Goal: Task Accomplishment & Management: Complete application form

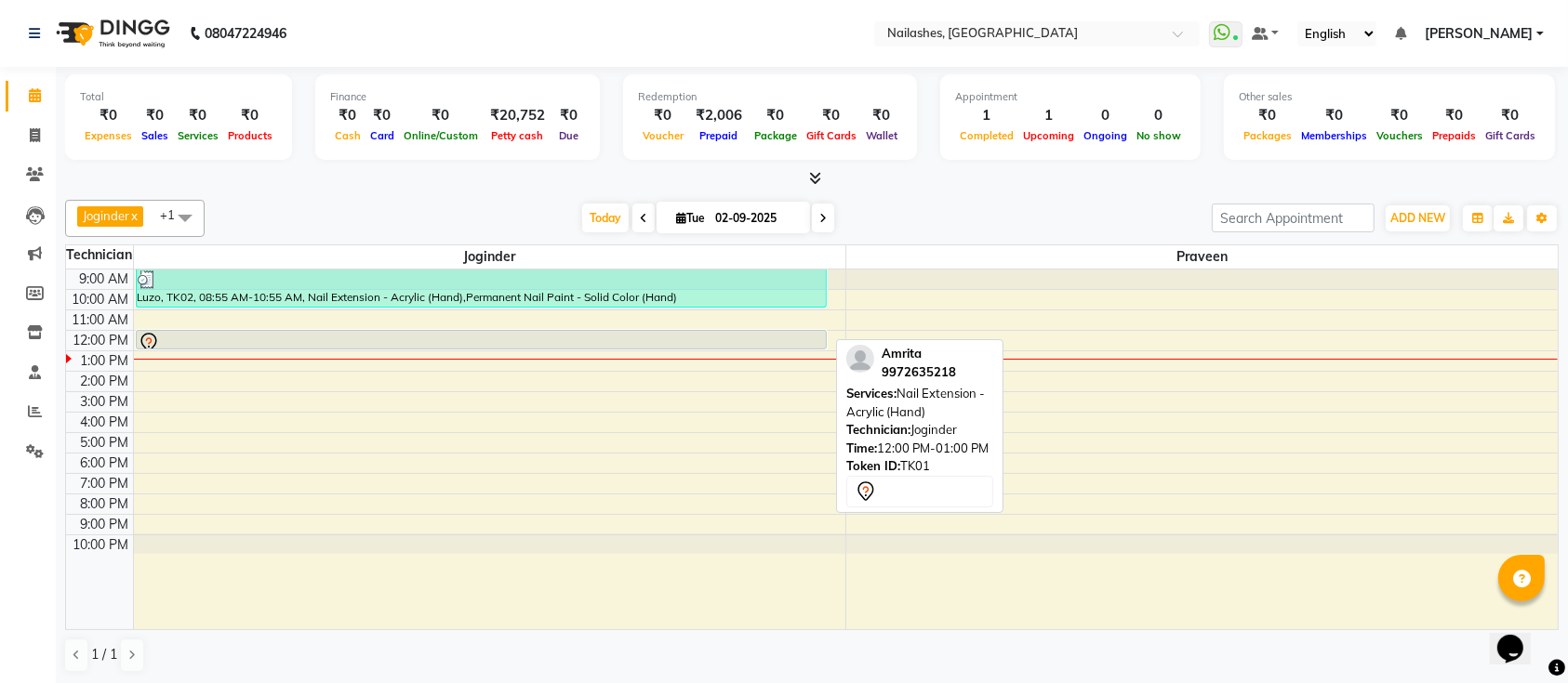
click at [425, 340] on div at bounding box center [482, 343] width 688 height 23
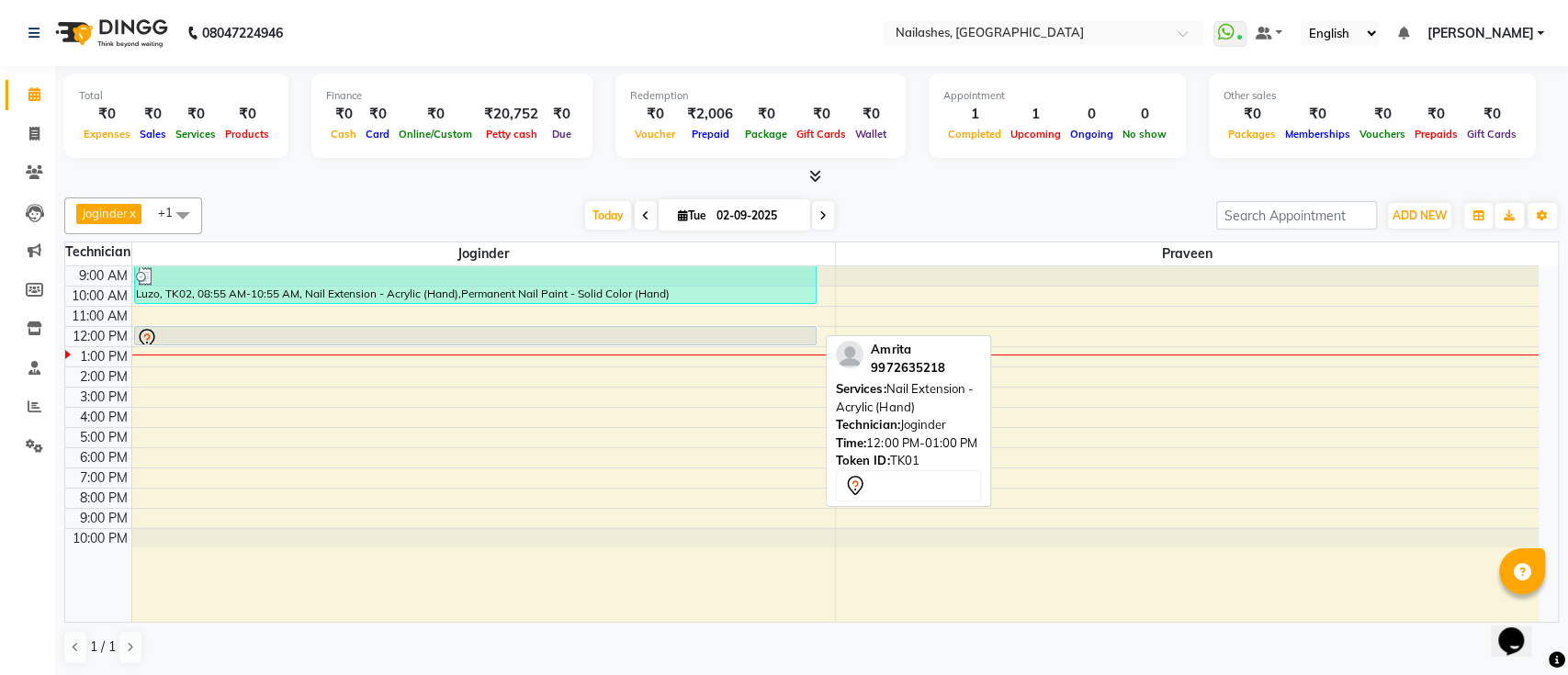
select select "7"
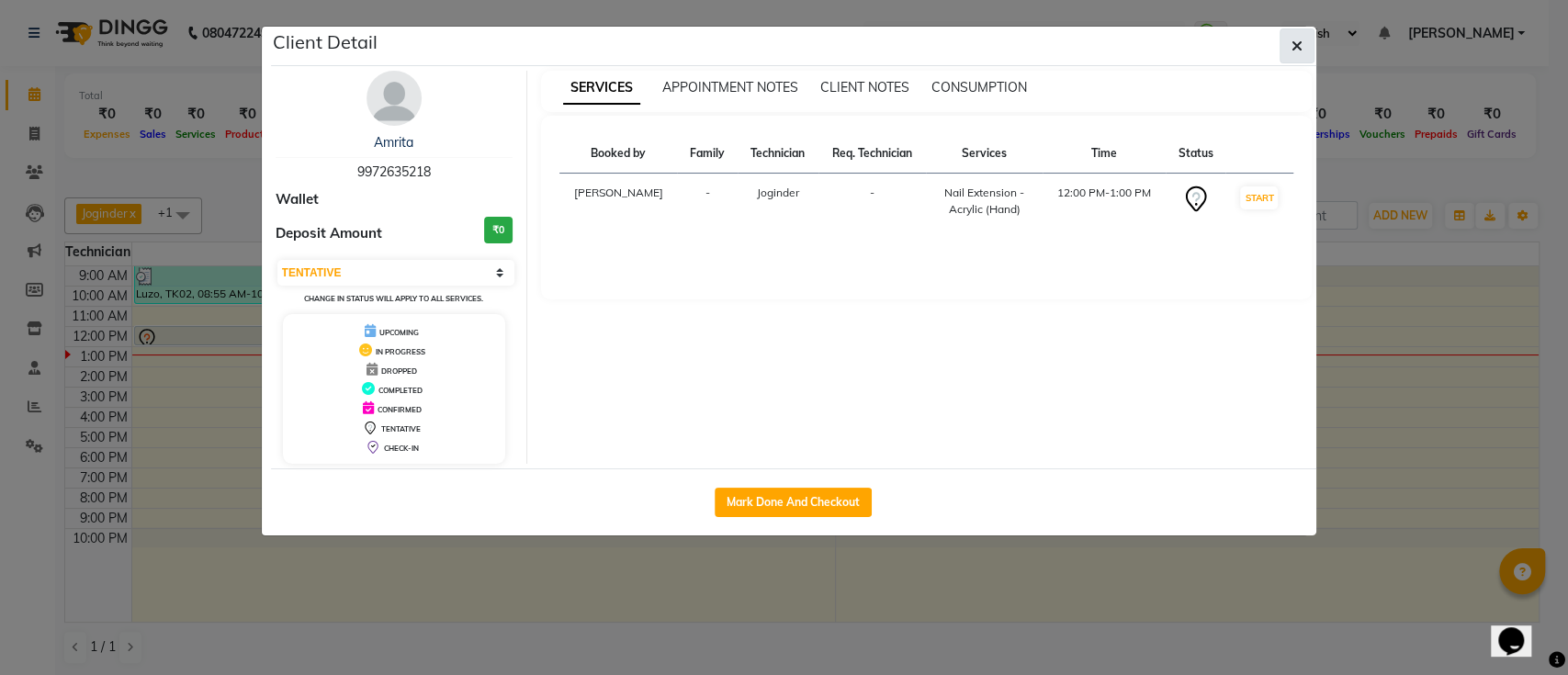
click at [1295, 43] on icon "button" at bounding box center [1296, 46] width 11 height 15
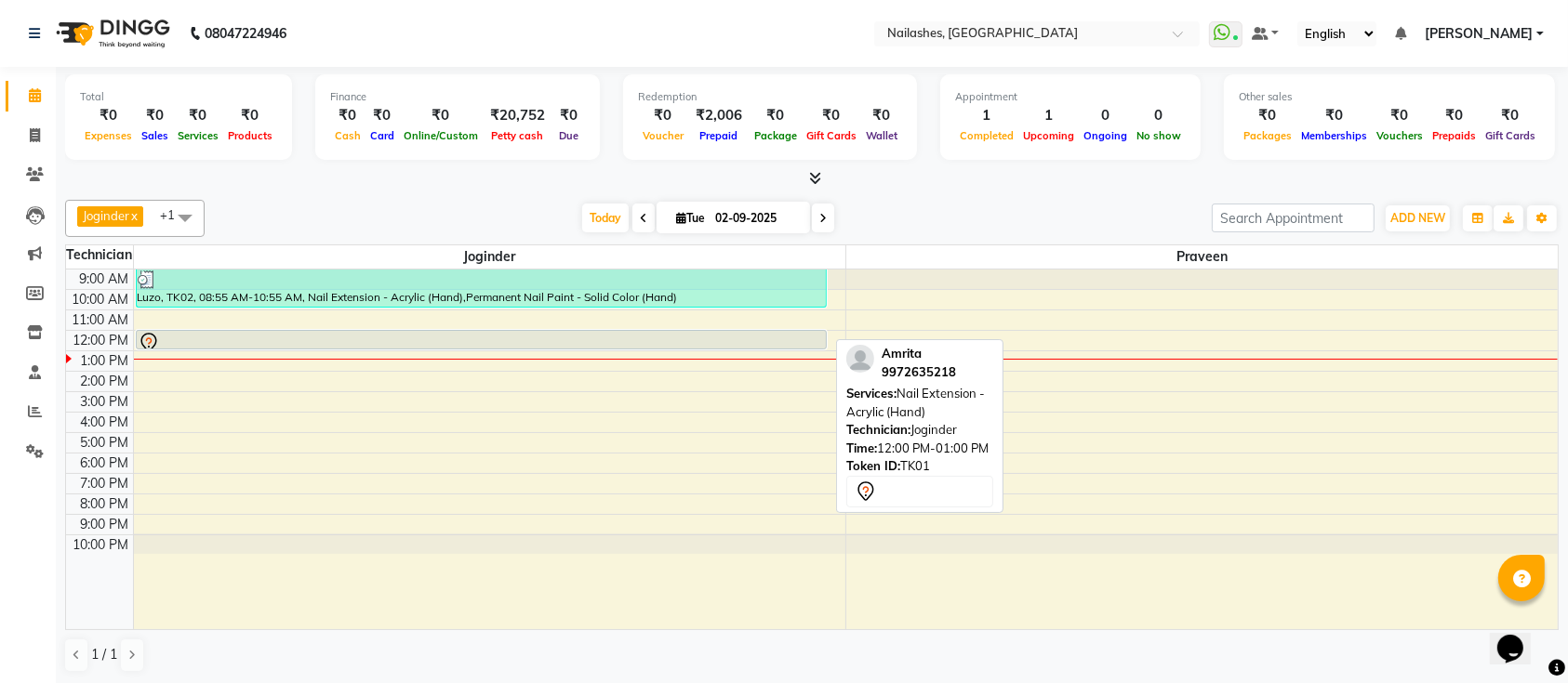
click at [391, 341] on div at bounding box center [482, 343] width 688 height 23
select select "7"
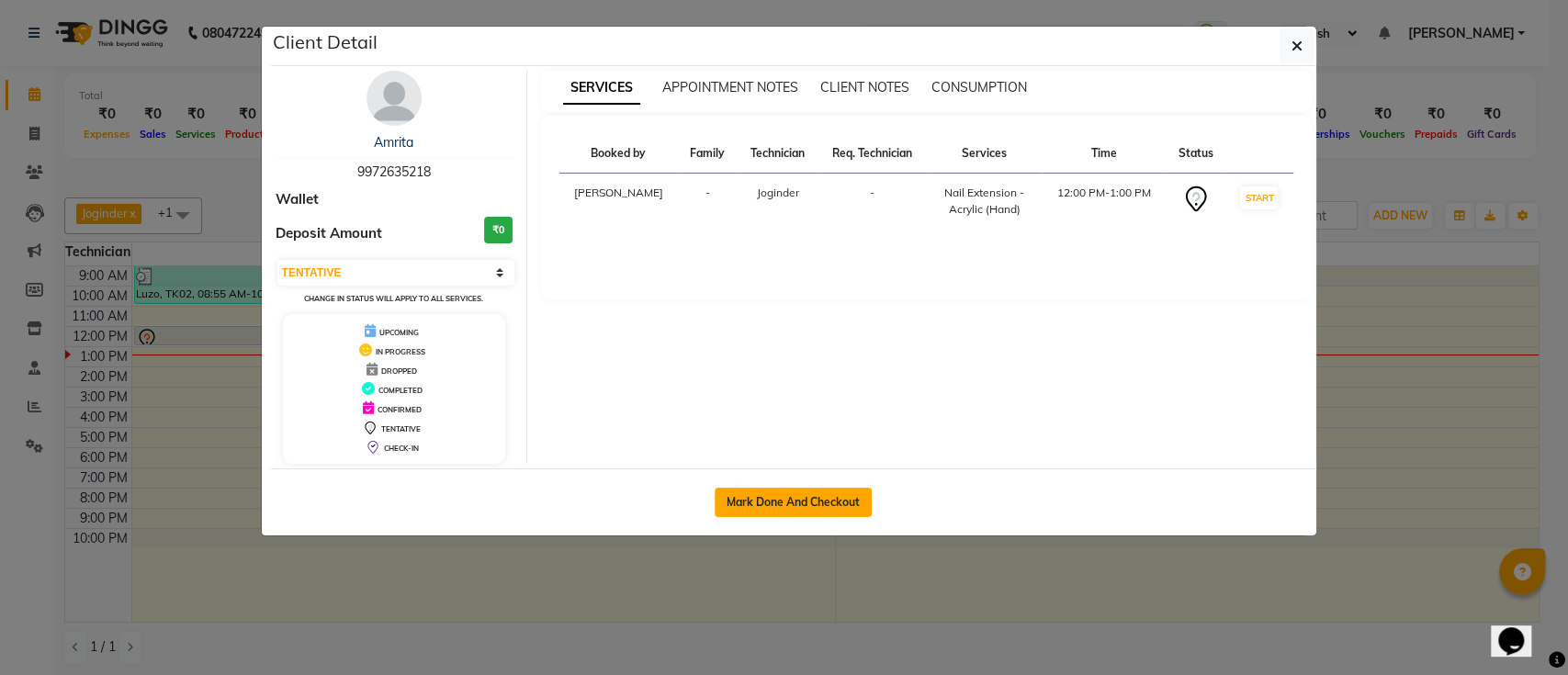
click at [775, 511] on button "Mark Done And Checkout" at bounding box center [793, 502] width 157 height 29
select select "service"
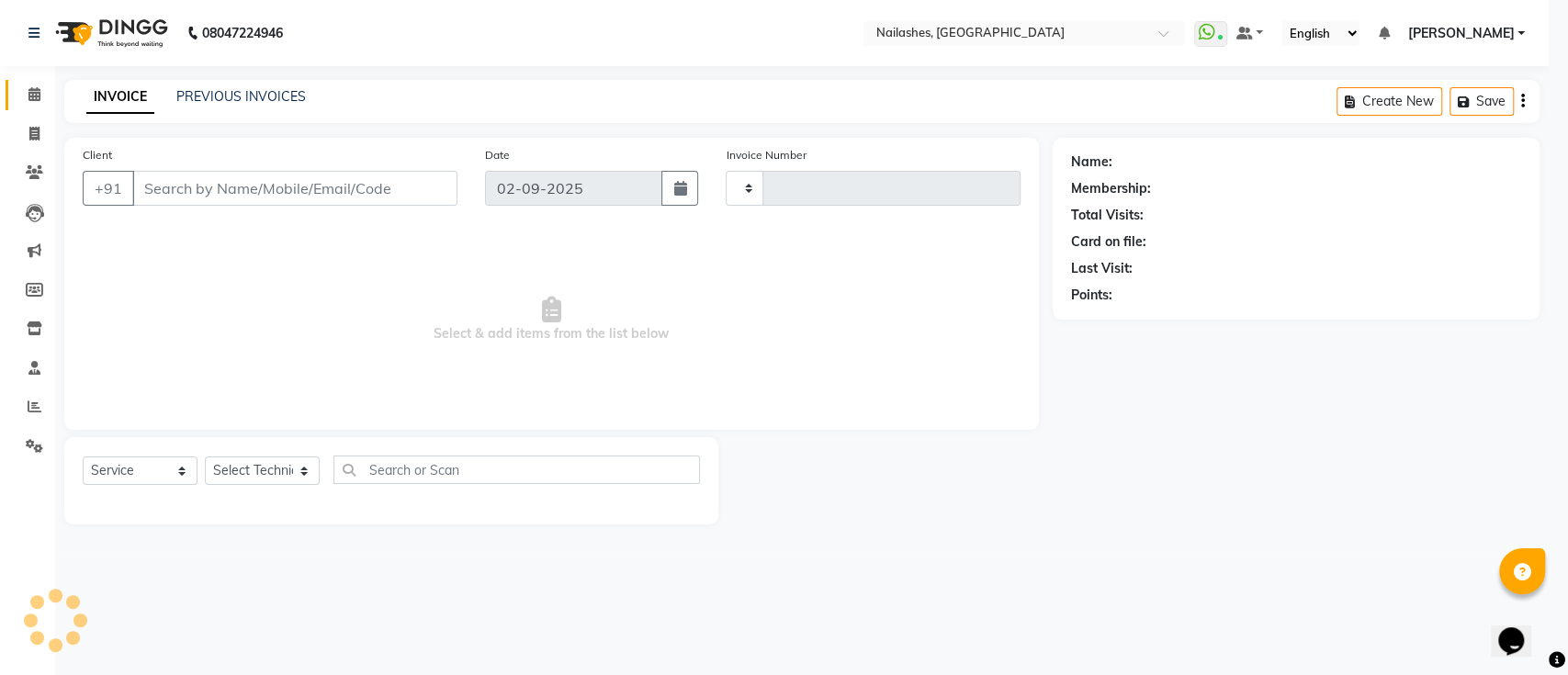
type input "0555"
select select "6187"
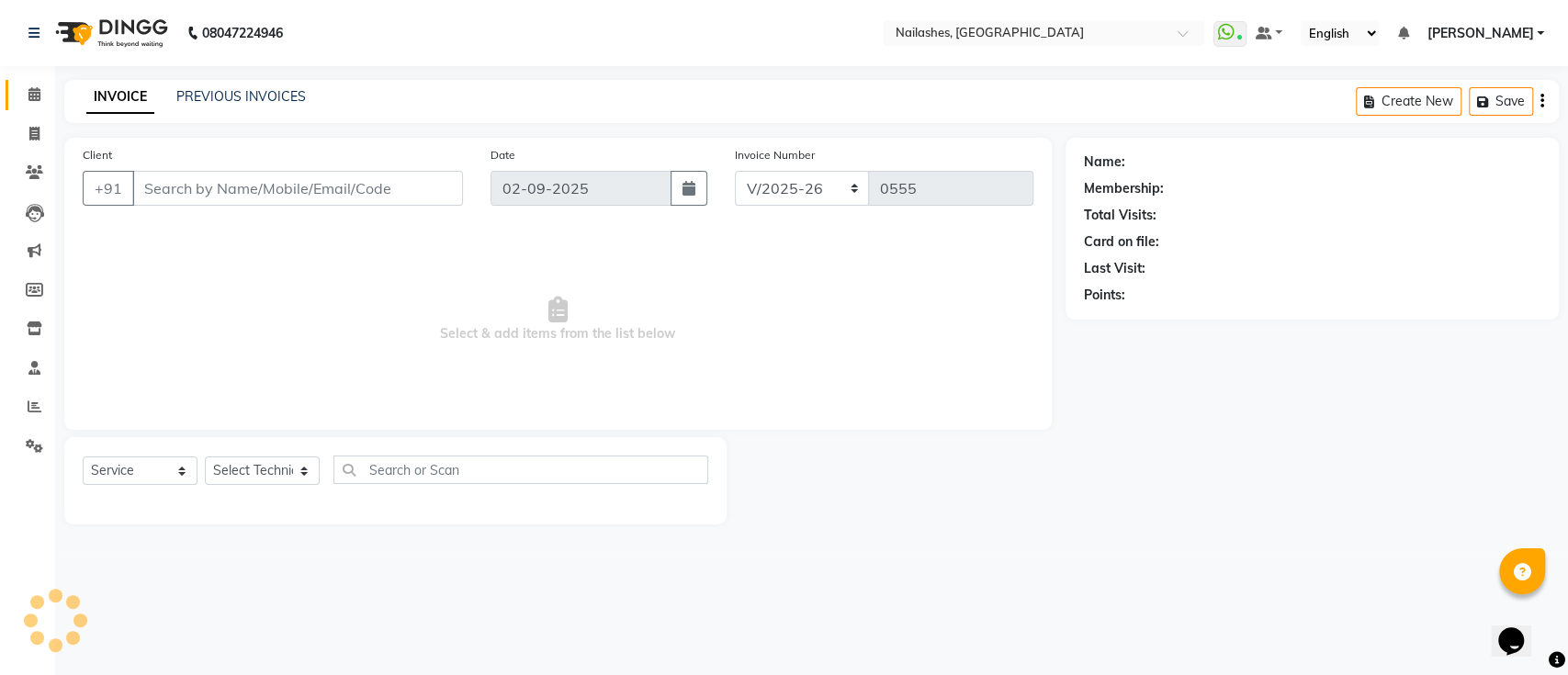
type input "9972635218"
select select "55218"
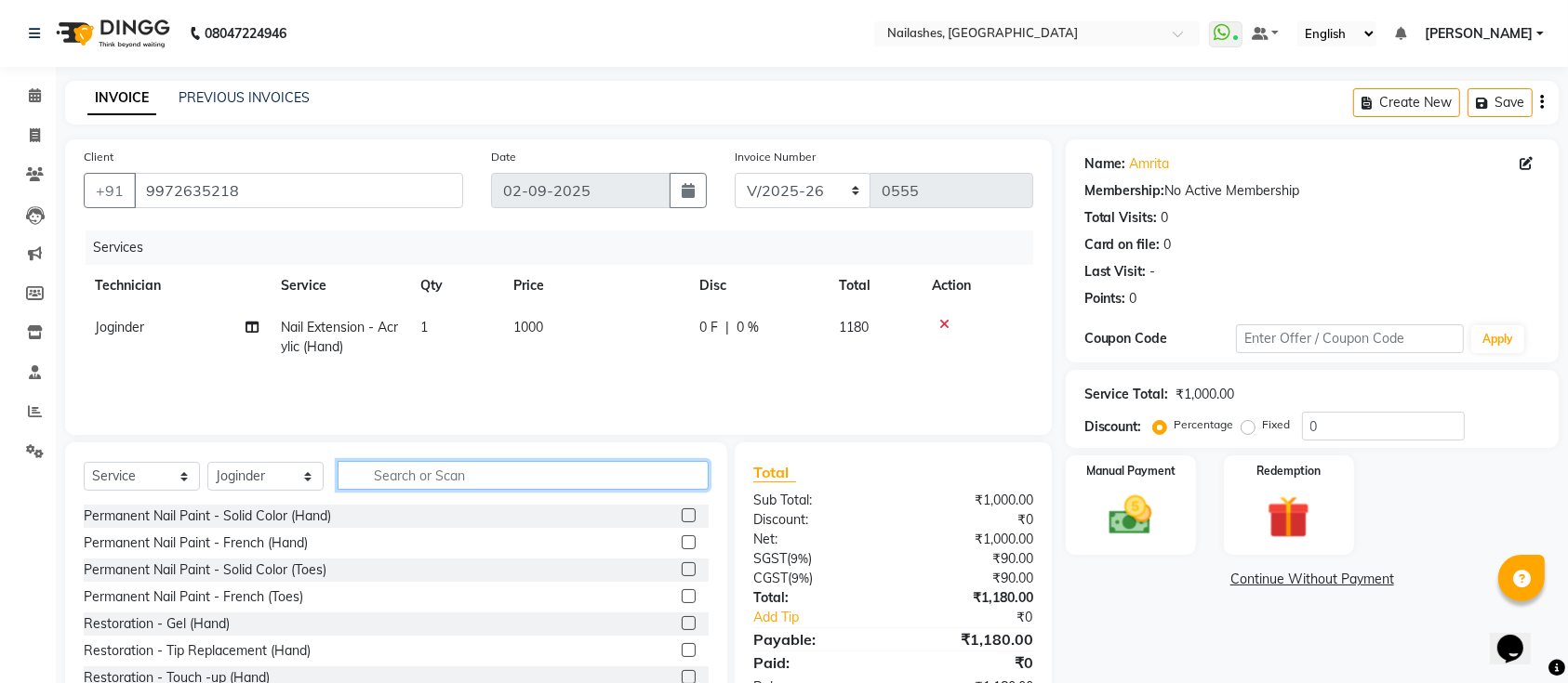
click at [585, 476] on input "text" at bounding box center [522, 475] width 371 height 28
type input "g"
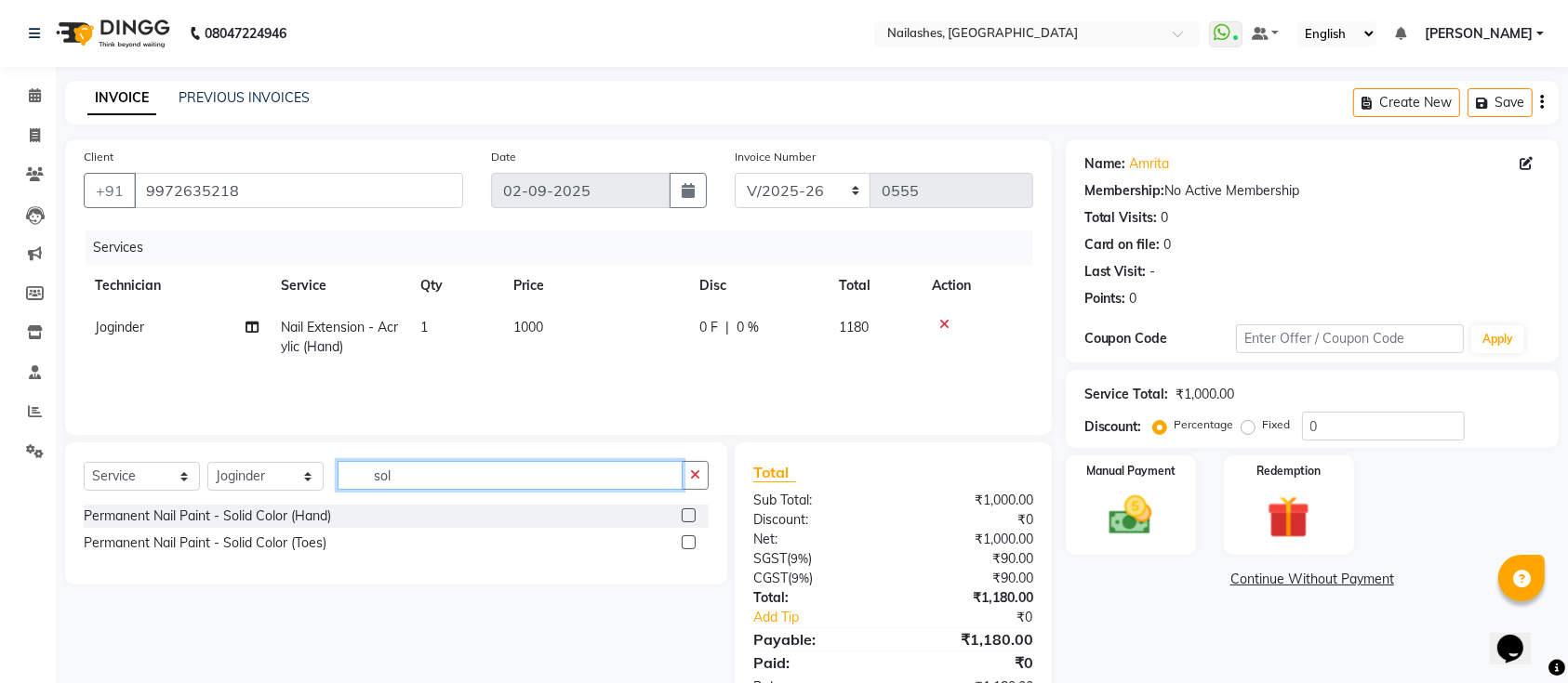
type input "sol"
click at [694, 518] on label at bounding box center [688, 515] width 14 height 14
click at [694, 518] on input "checkbox" at bounding box center [687, 516] width 12 height 12
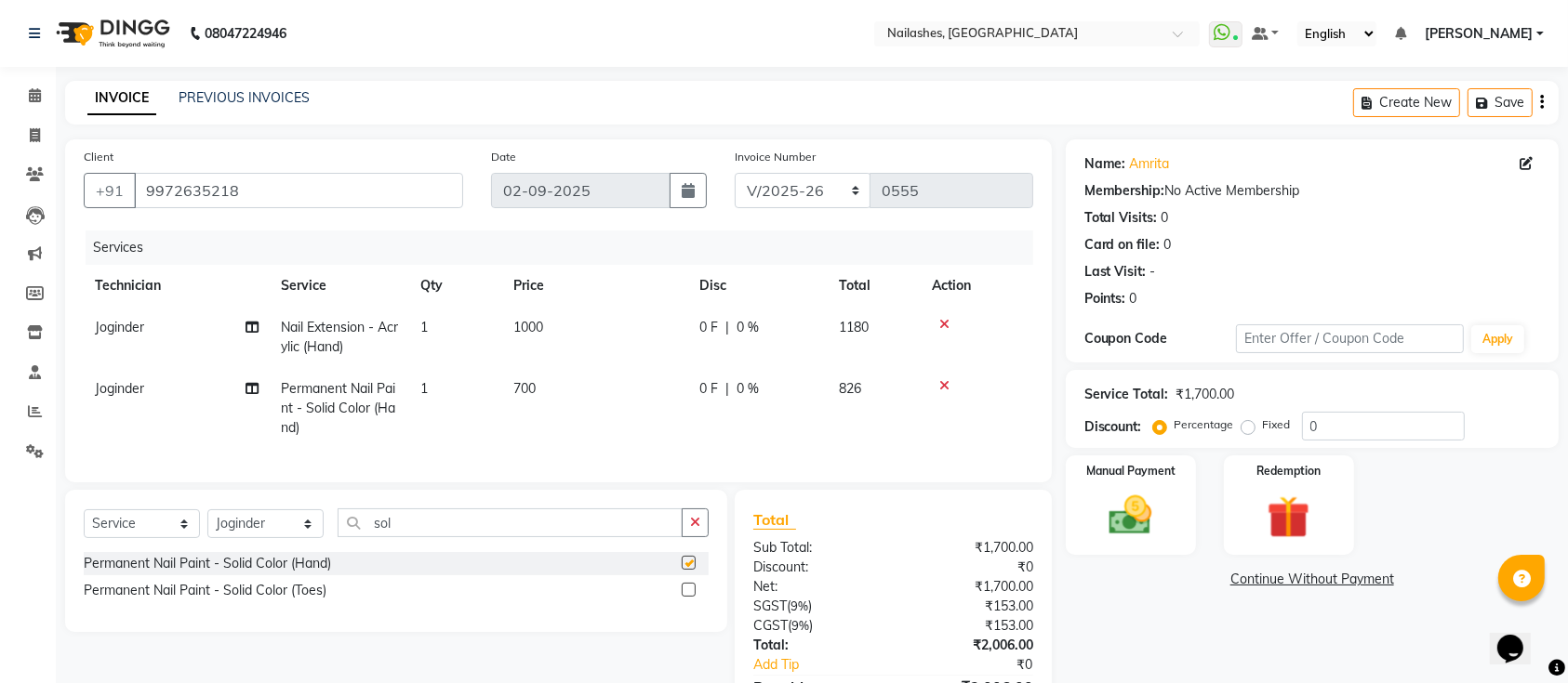
checkbox input "false"
click at [591, 531] on input "sol" at bounding box center [509, 522] width 345 height 28
type input "s"
type input "gli"
click at [691, 570] on label at bounding box center [688, 563] width 14 height 14
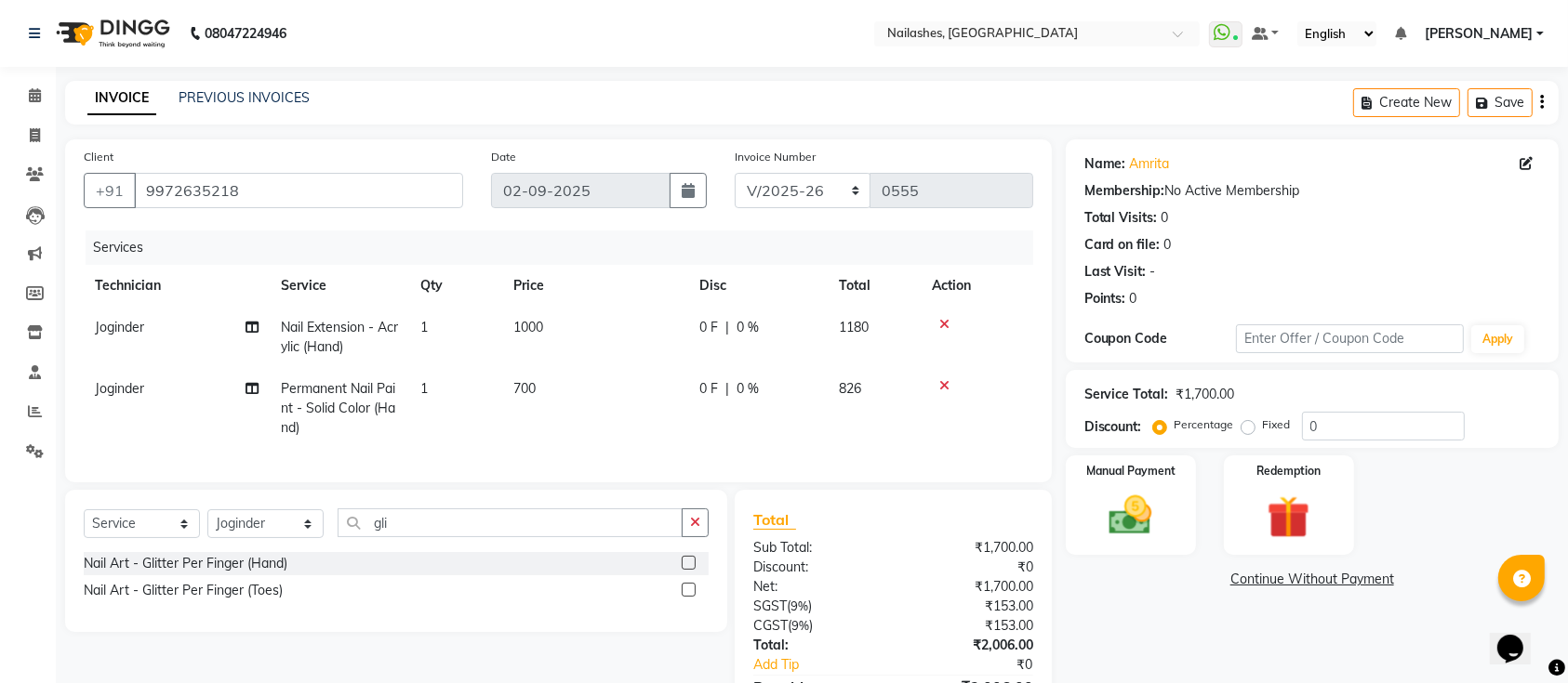
click at [691, 570] on input "checkbox" at bounding box center [687, 563] width 12 height 12
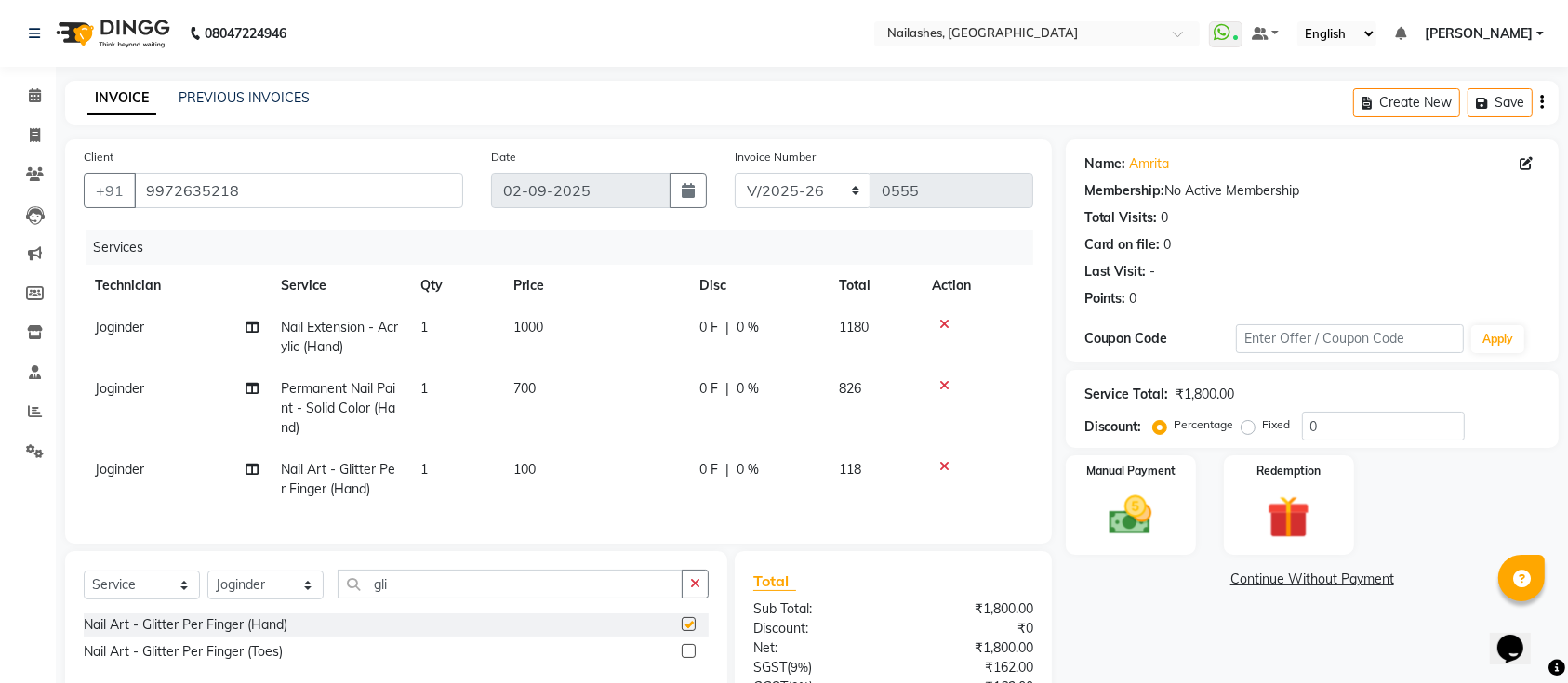
checkbox input "false"
click at [454, 479] on td "1" at bounding box center [455, 480] width 93 height 61
select select "55218"
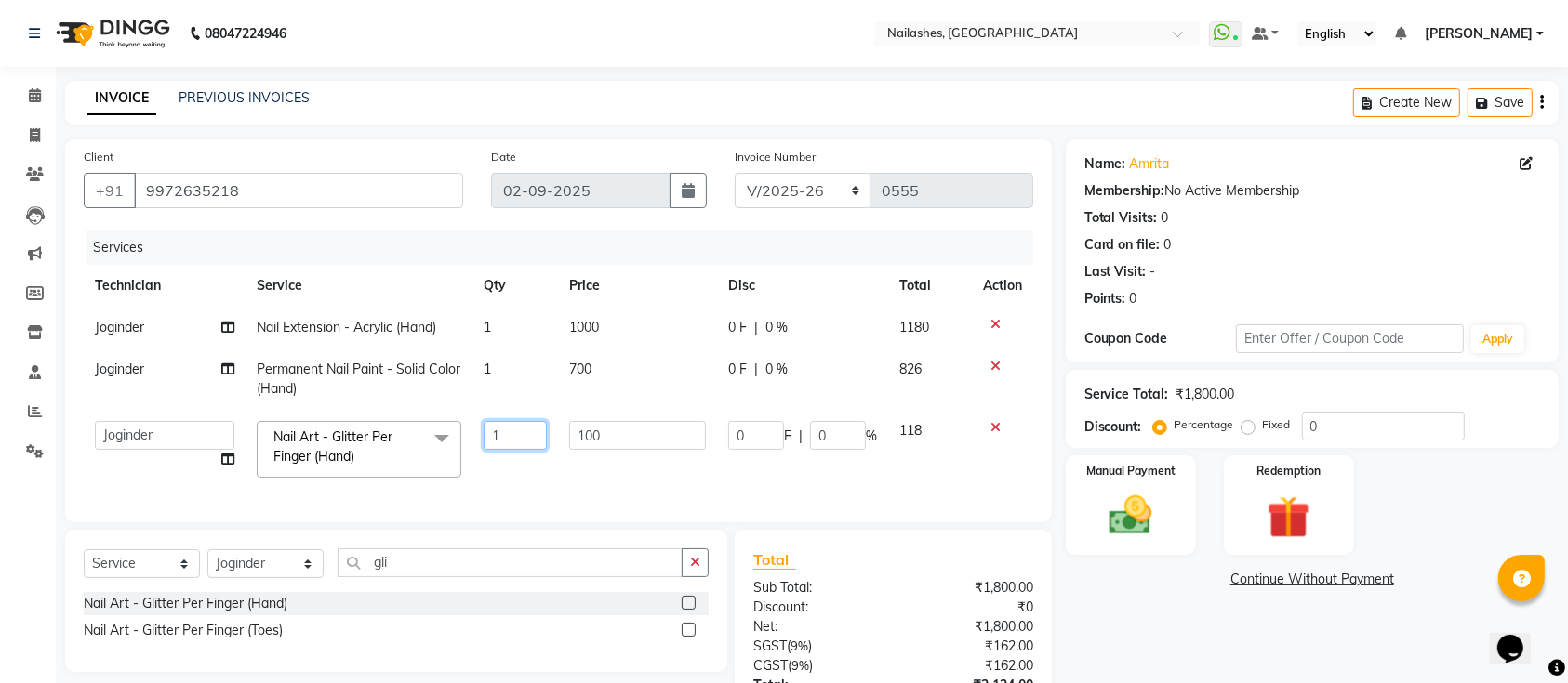
click at [494, 432] on input "1" at bounding box center [515, 434] width 63 height 28
click at [506, 434] on input "1" at bounding box center [515, 434] width 63 height 28
type input "2"
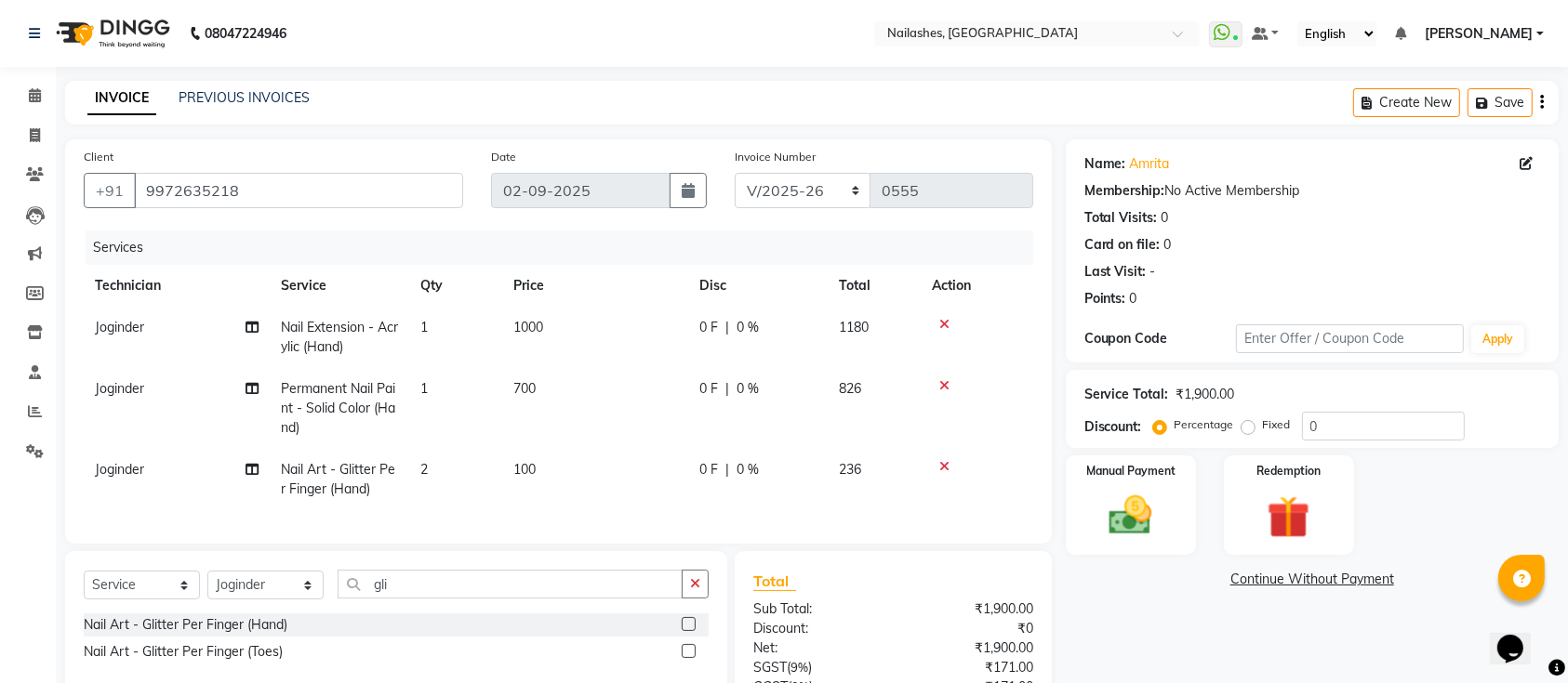
click at [534, 474] on tr "Joginder Nail Art - Glitter Per Finger (Hand) 2 100 0 F | 0 % 236" at bounding box center [558, 480] width 950 height 61
click at [1324, 429] on input "0" at bounding box center [1383, 426] width 163 height 28
click at [1125, 511] on img at bounding box center [1131, 515] width 73 height 51
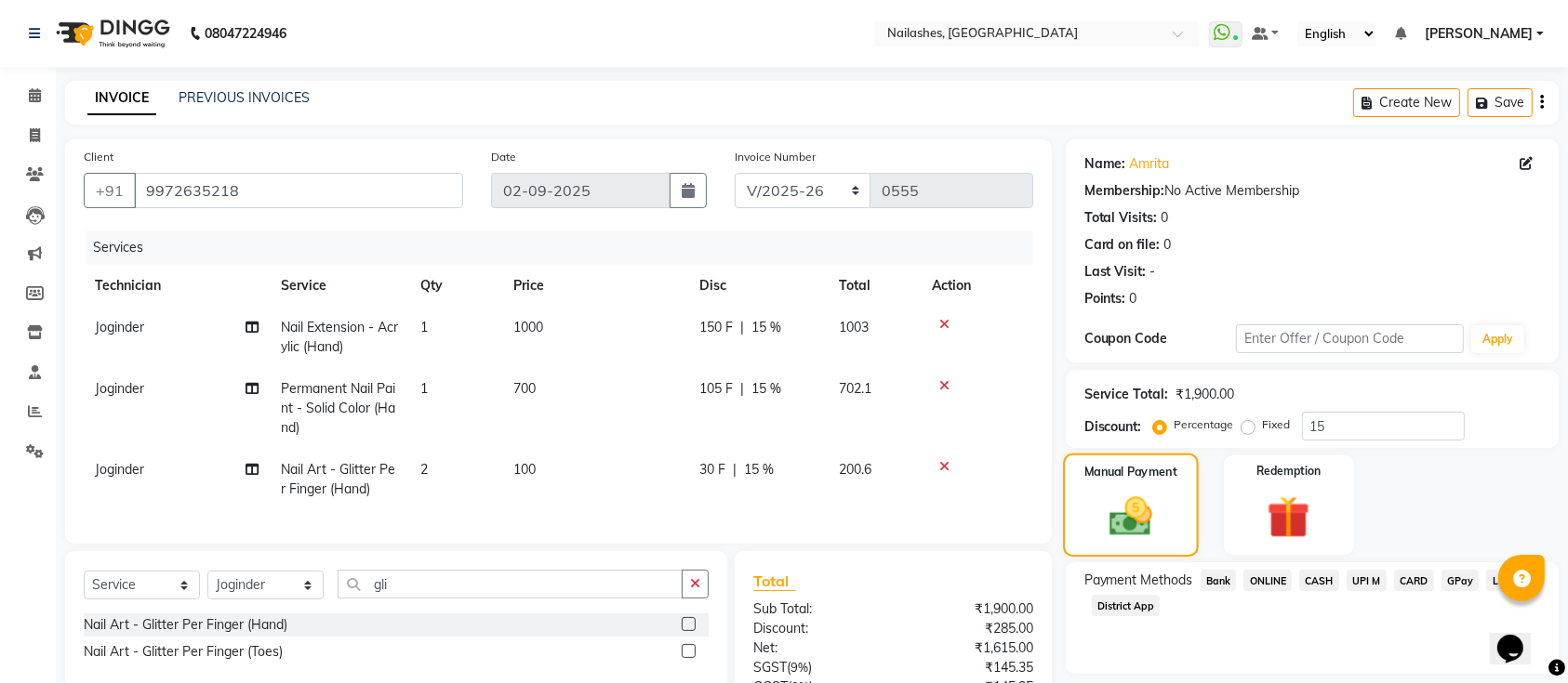
scroll to position [207, 0]
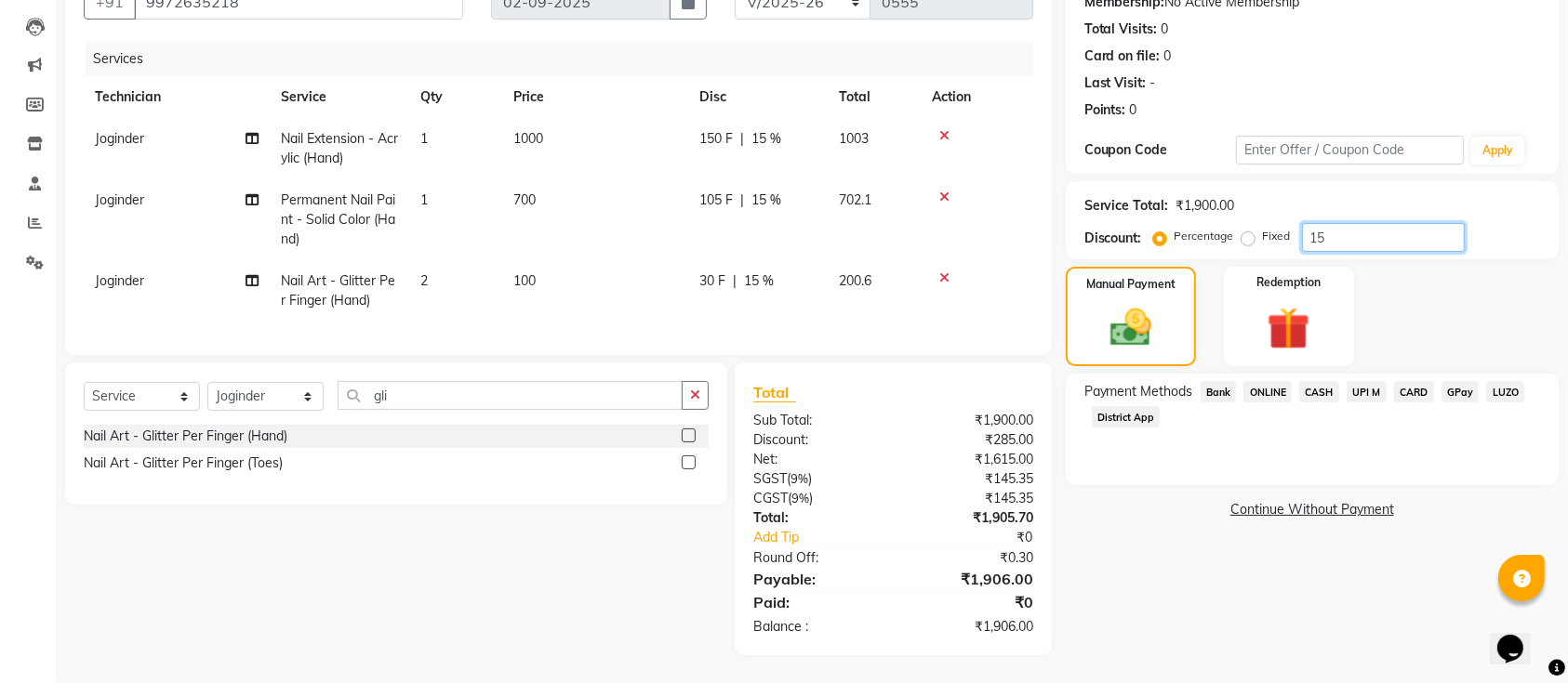
click at [1347, 223] on input "15" at bounding box center [1383, 237] width 163 height 28
type input "15.1"
click at [1264, 381] on span "ONLINE" at bounding box center [1267, 392] width 48 height 22
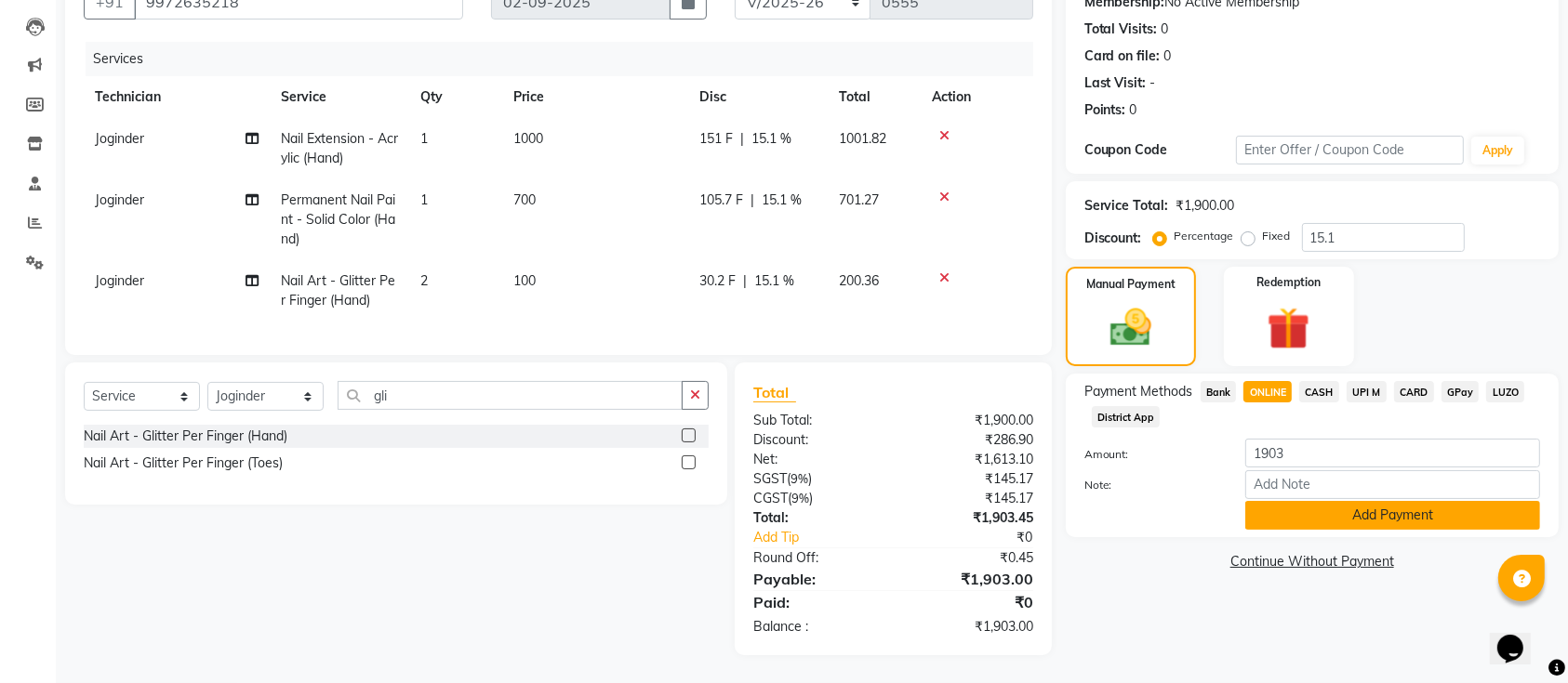
click at [1297, 501] on button "Add Payment" at bounding box center [1392, 515] width 295 height 28
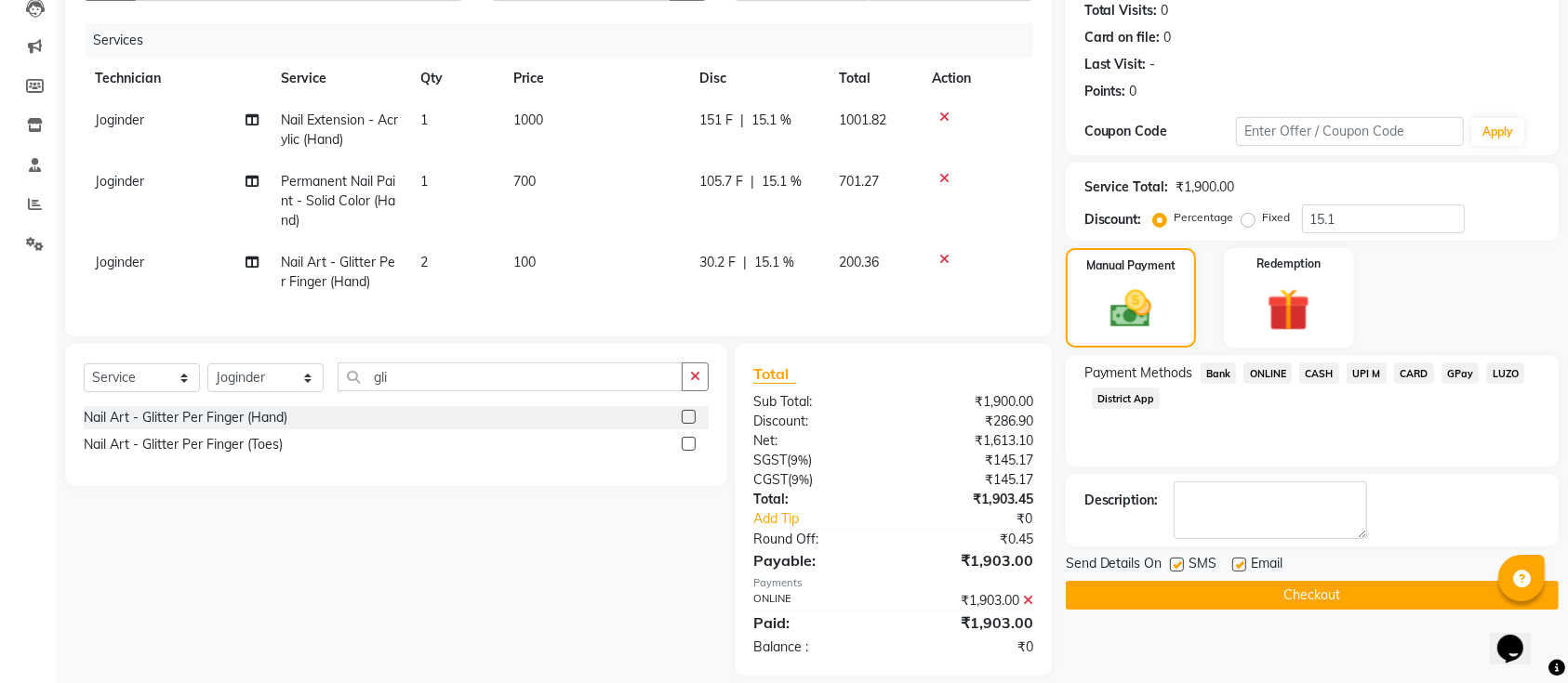
click at [1249, 592] on button "Checkout" at bounding box center [1311, 595] width 493 height 28
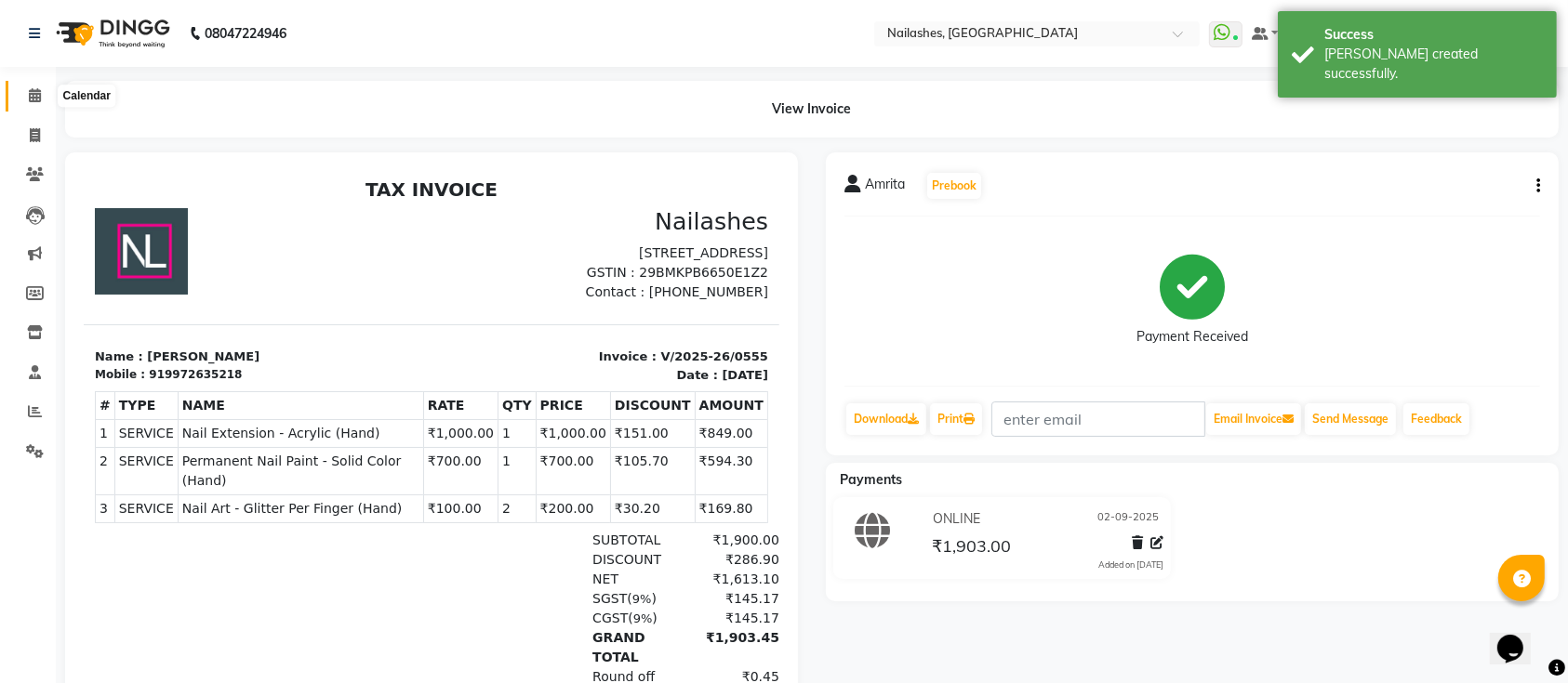
click at [37, 97] on icon at bounding box center [34, 95] width 12 height 14
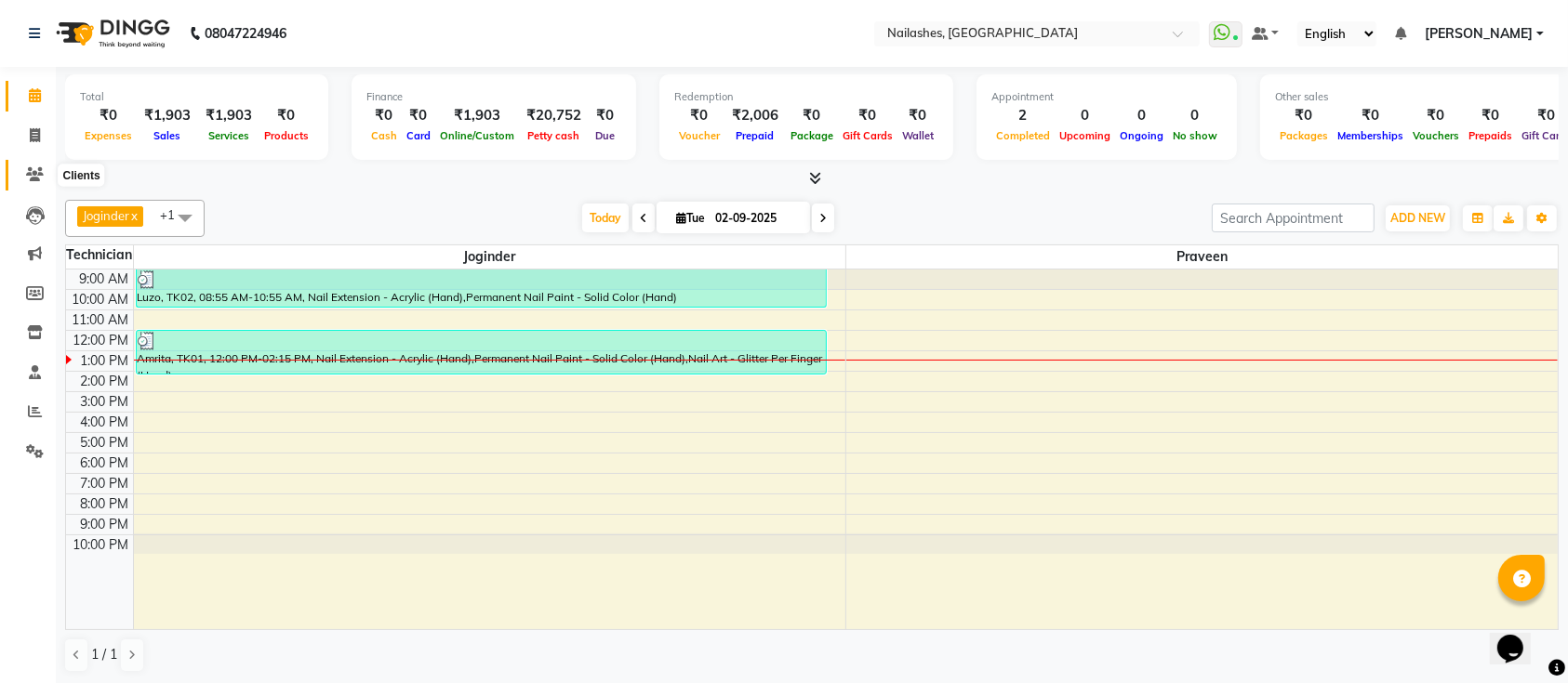
click at [38, 171] on icon at bounding box center [34, 174] width 18 height 14
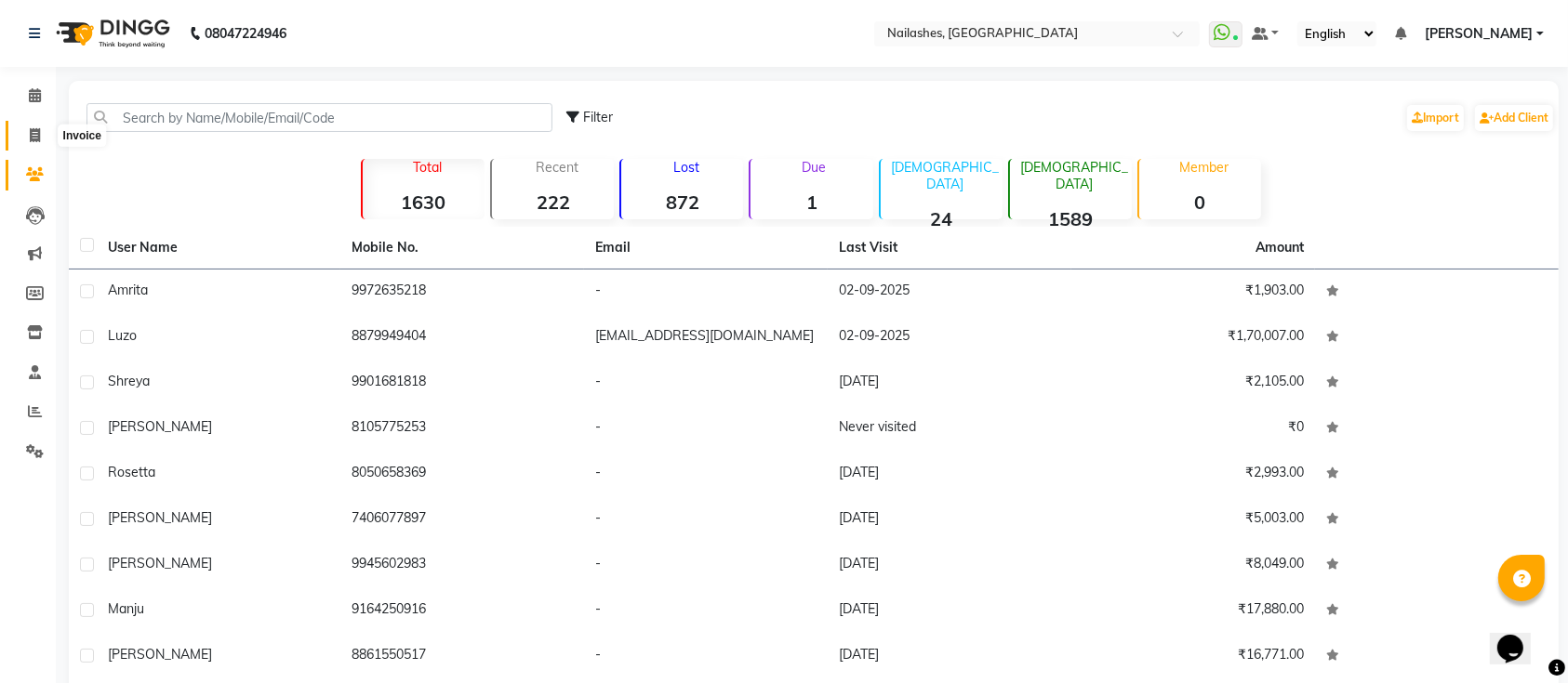
click at [32, 129] on icon at bounding box center [34, 136] width 10 height 14
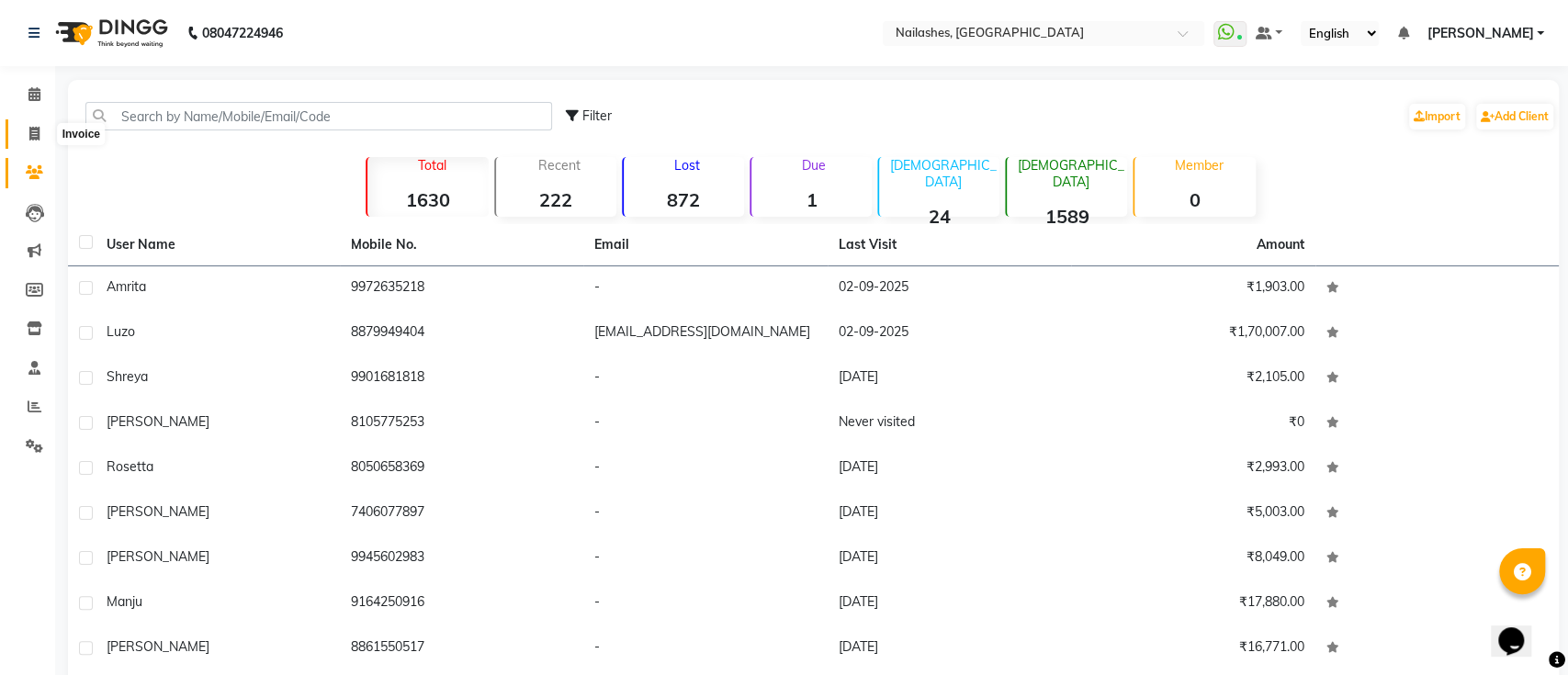
select select "6187"
select select "service"
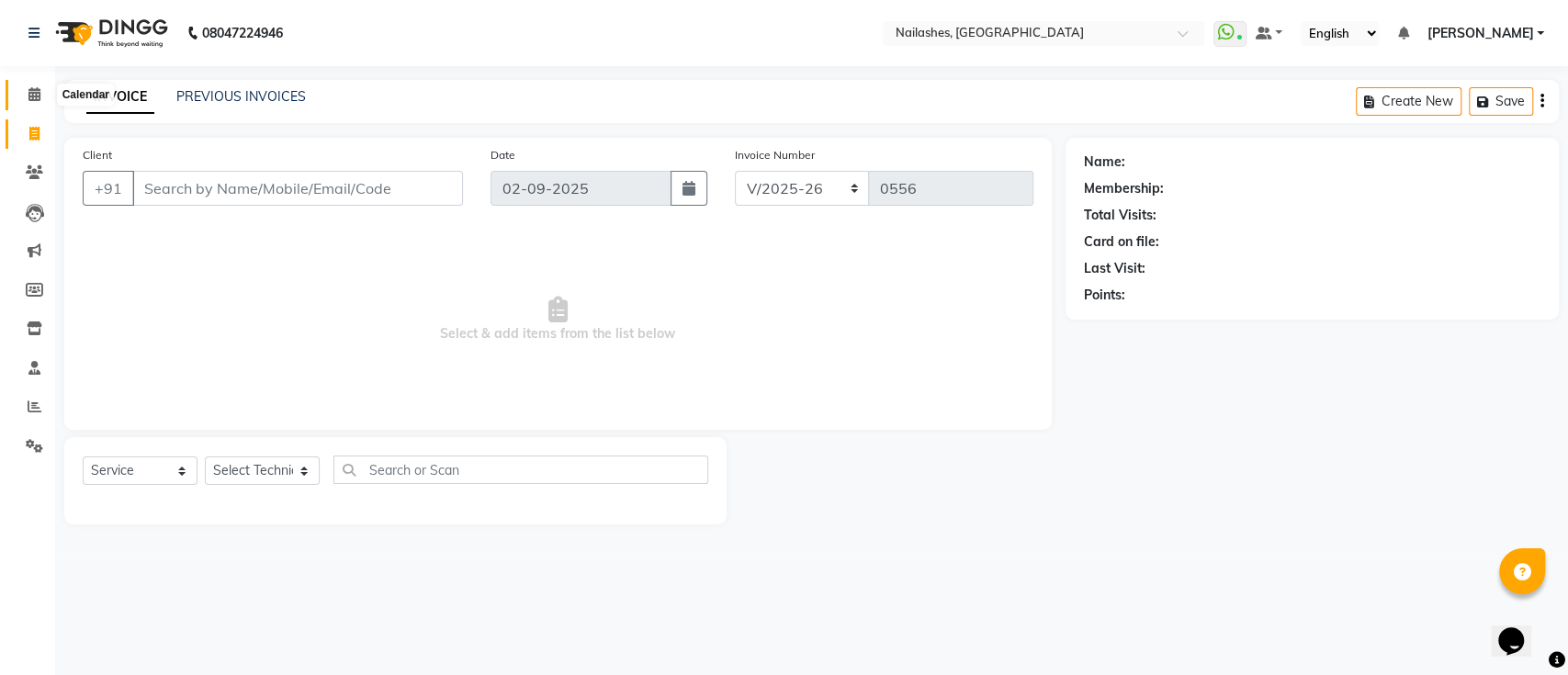
click at [31, 104] on span at bounding box center [34, 95] width 32 height 21
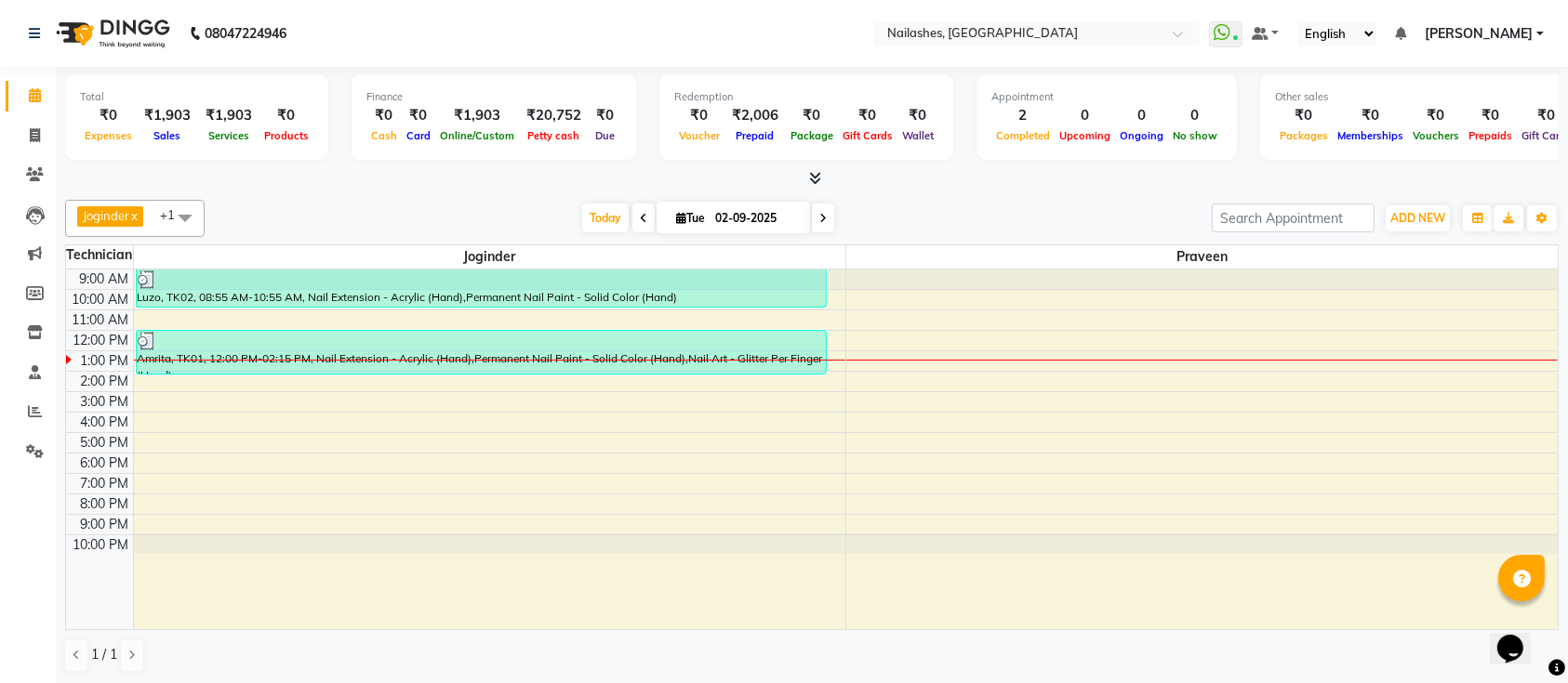
click at [818, 174] on icon at bounding box center [816, 178] width 12 height 14
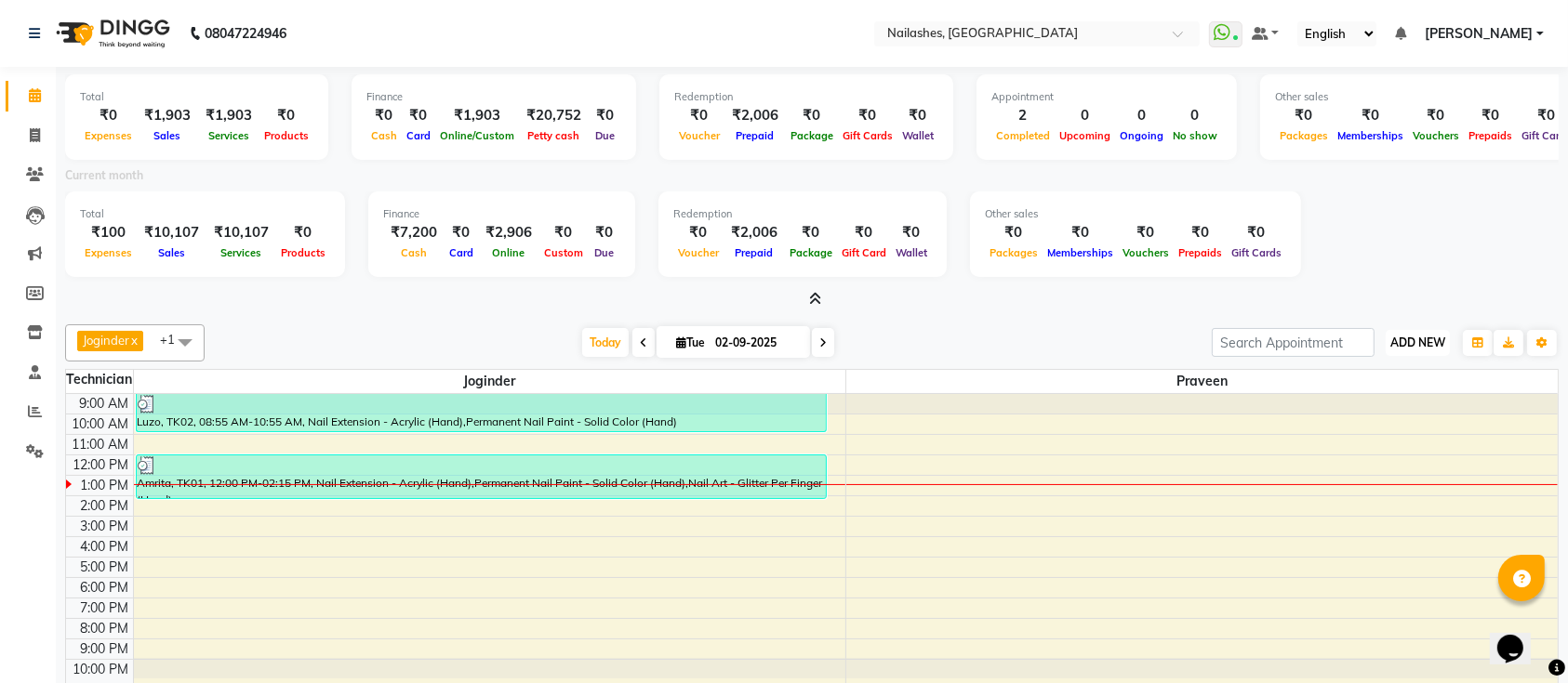
click at [1397, 337] on span "ADD NEW" at bounding box center [1418, 342] width 55 height 14
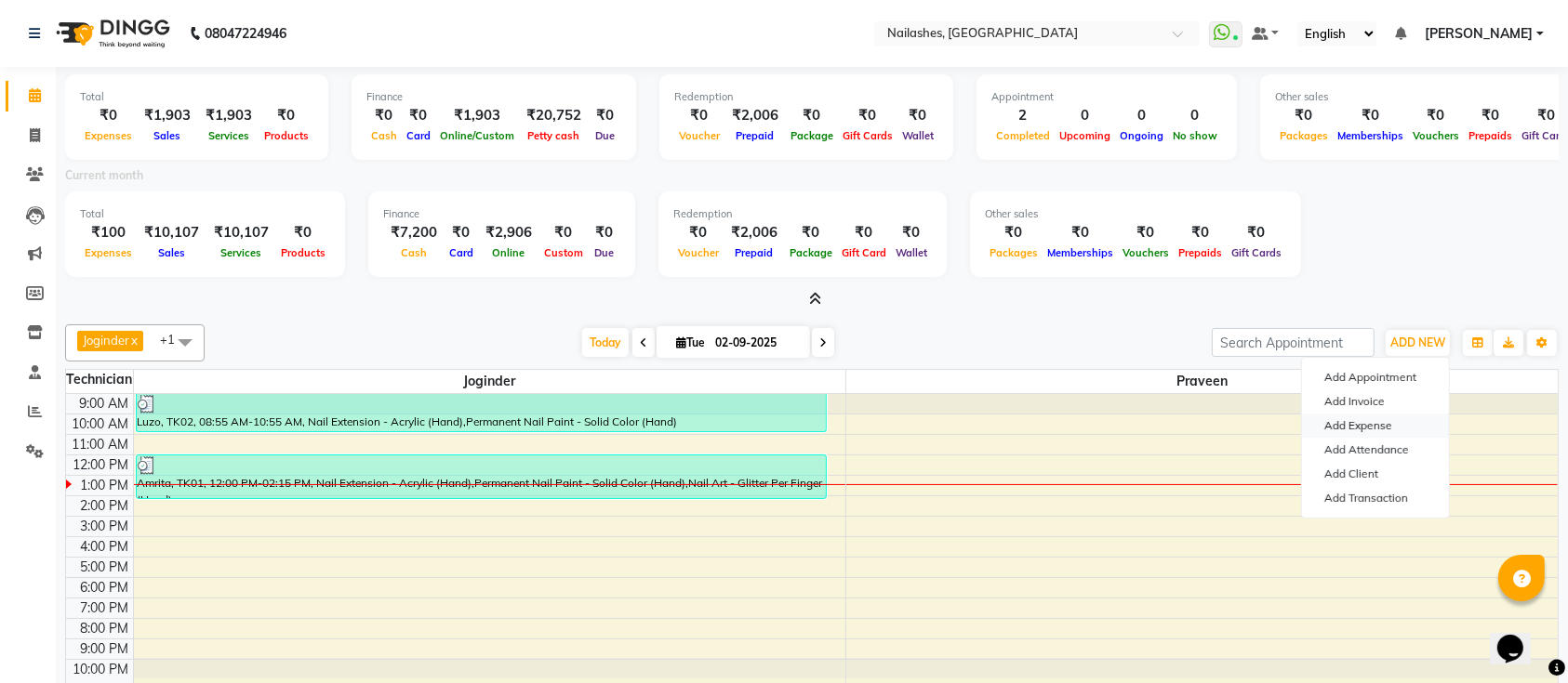
click at [1346, 426] on link "Add Expense" at bounding box center [1374, 426] width 146 height 25
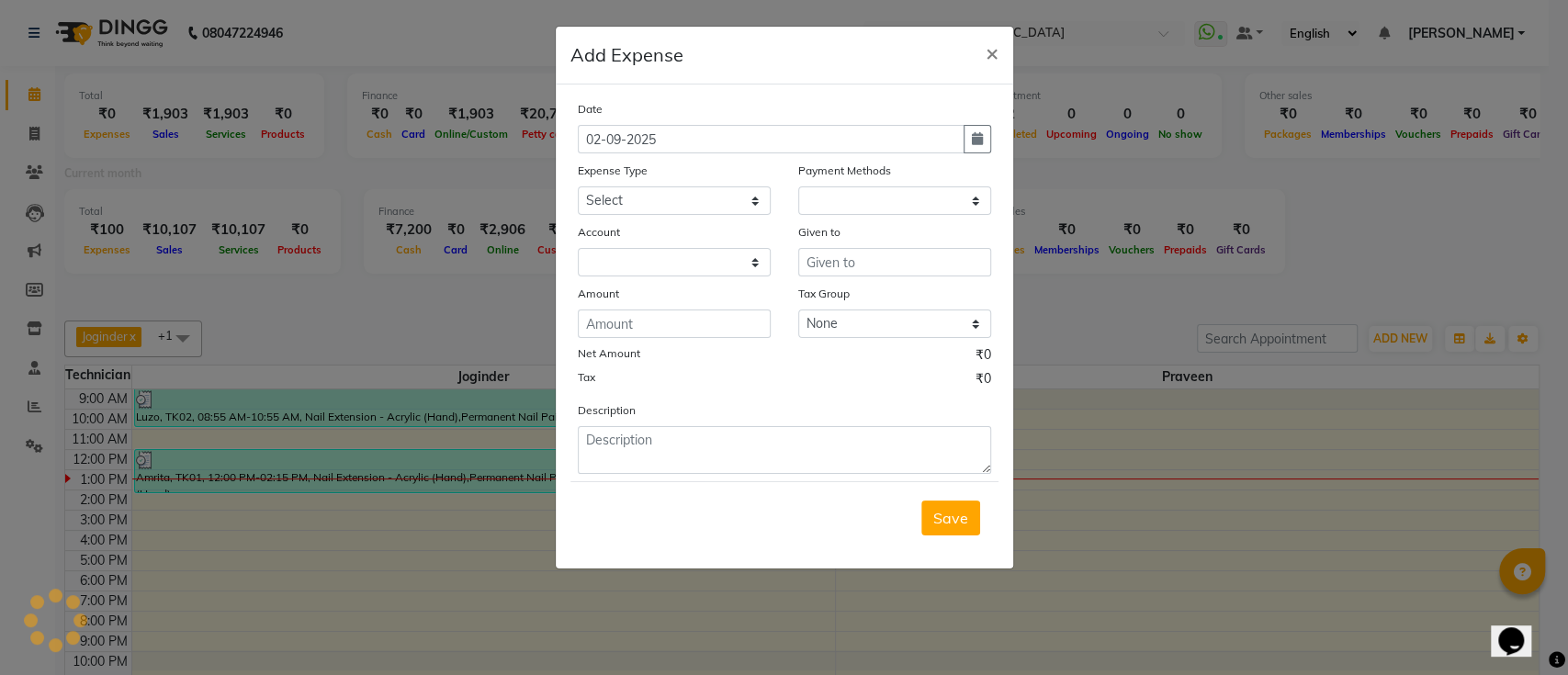
select select "1"
select select "5172"
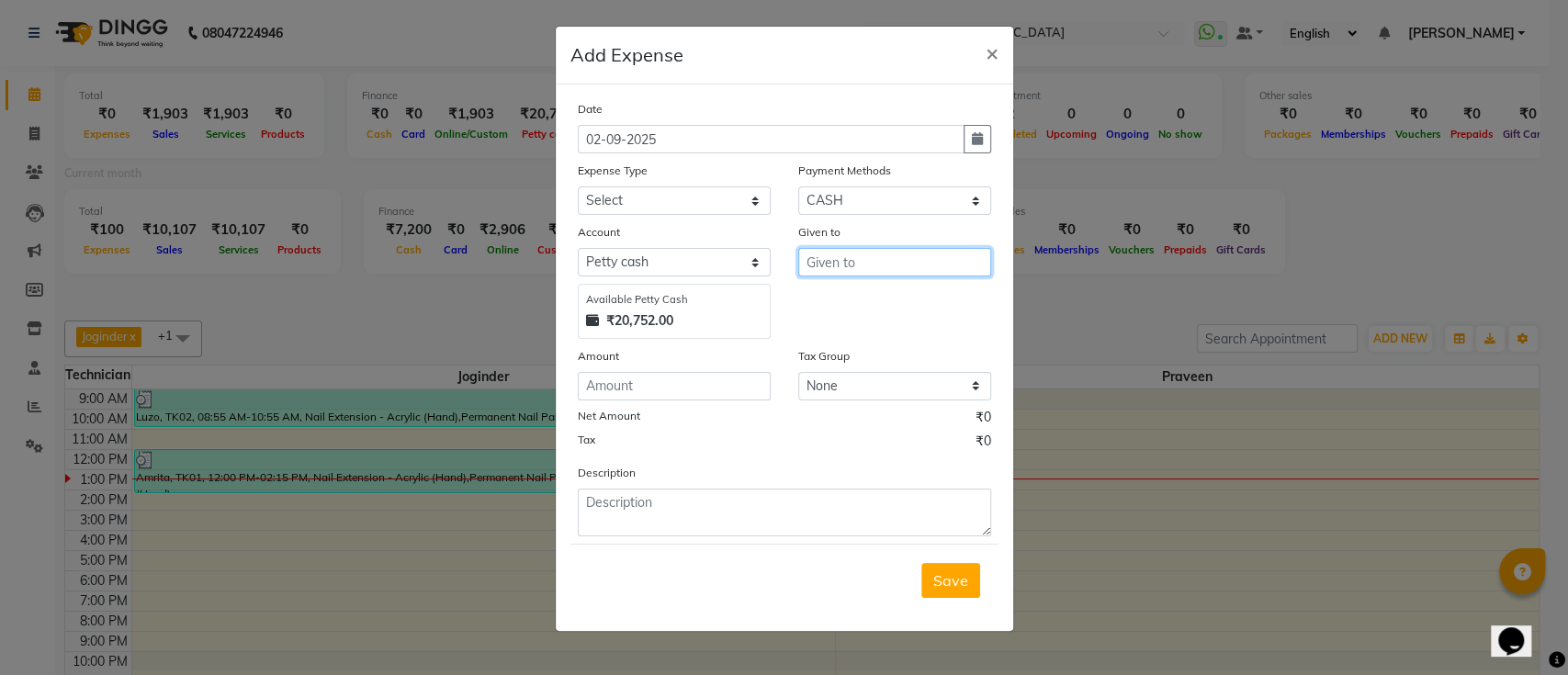
click at [867, 253] on input "text" at bounding box center [894, 261] width 193 height 28
type input "housekeeping"
click at [708, 195] on select "Select acetone Advance Salary bank deposite BBMP Beauty products Bed charges BI…" at bounding box center [674, 200] width 193 height 28
select select "18320"
click at [578, 186] on select "Select acetone Advance Salary bank deposite BBMP Beauty products Bed charges BI…" at bounding box center [674, 200] width 193 height 28
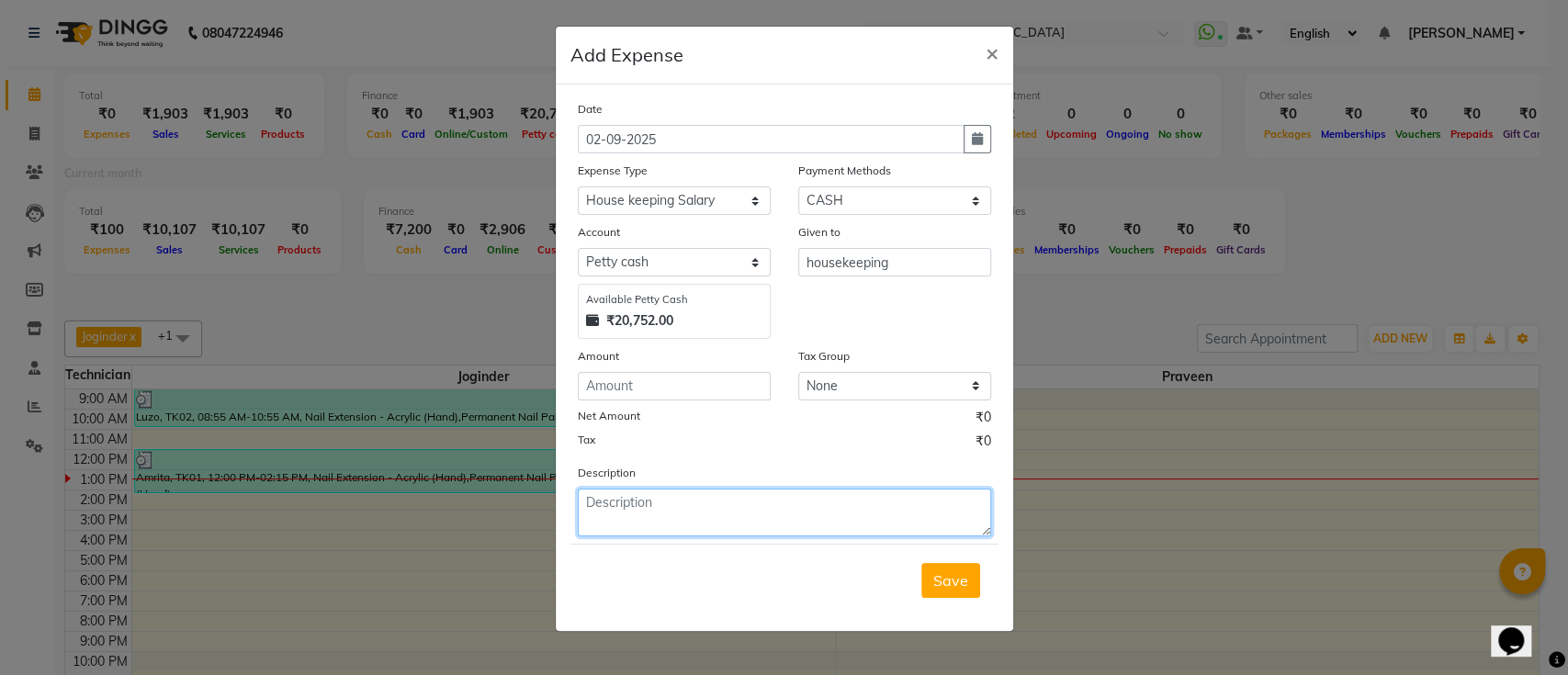
click at [826, 511] on textarea at bounding box center [784, 512] width 414 height 48
type textarea "house keeping salary"
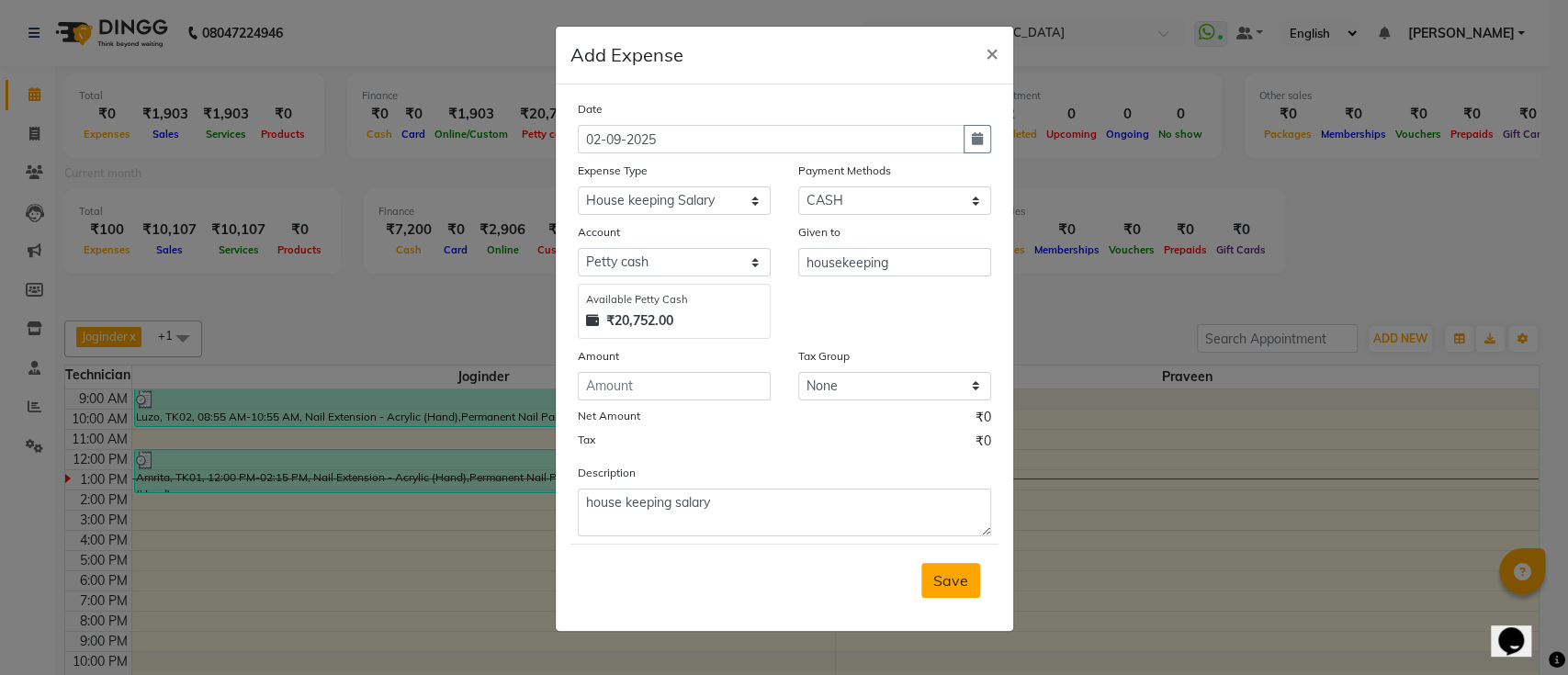
click at [956, 582] on span "Save" at bounding box center [951, 580] width 35 height 18
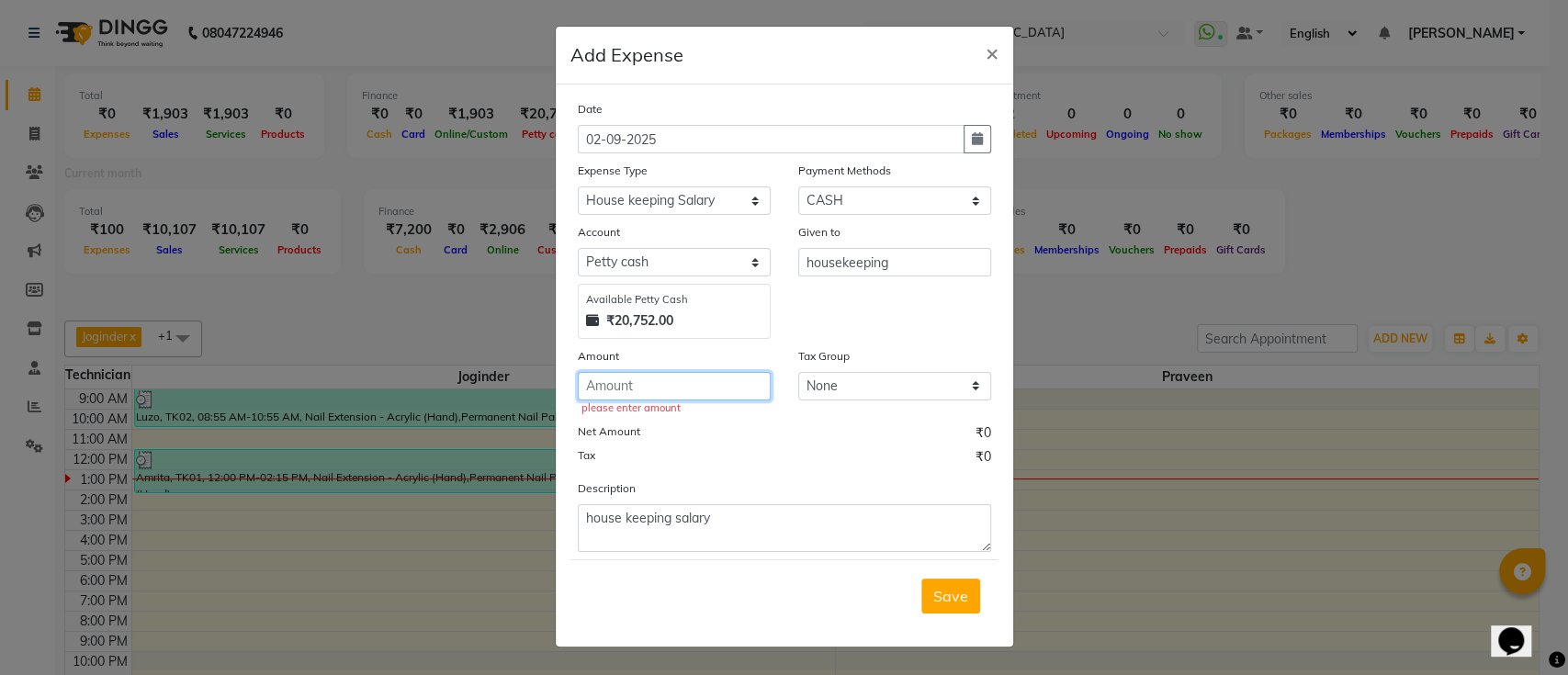
click at [681, 389] on input "number" at bounding box center [674, 386] width 193 height 28
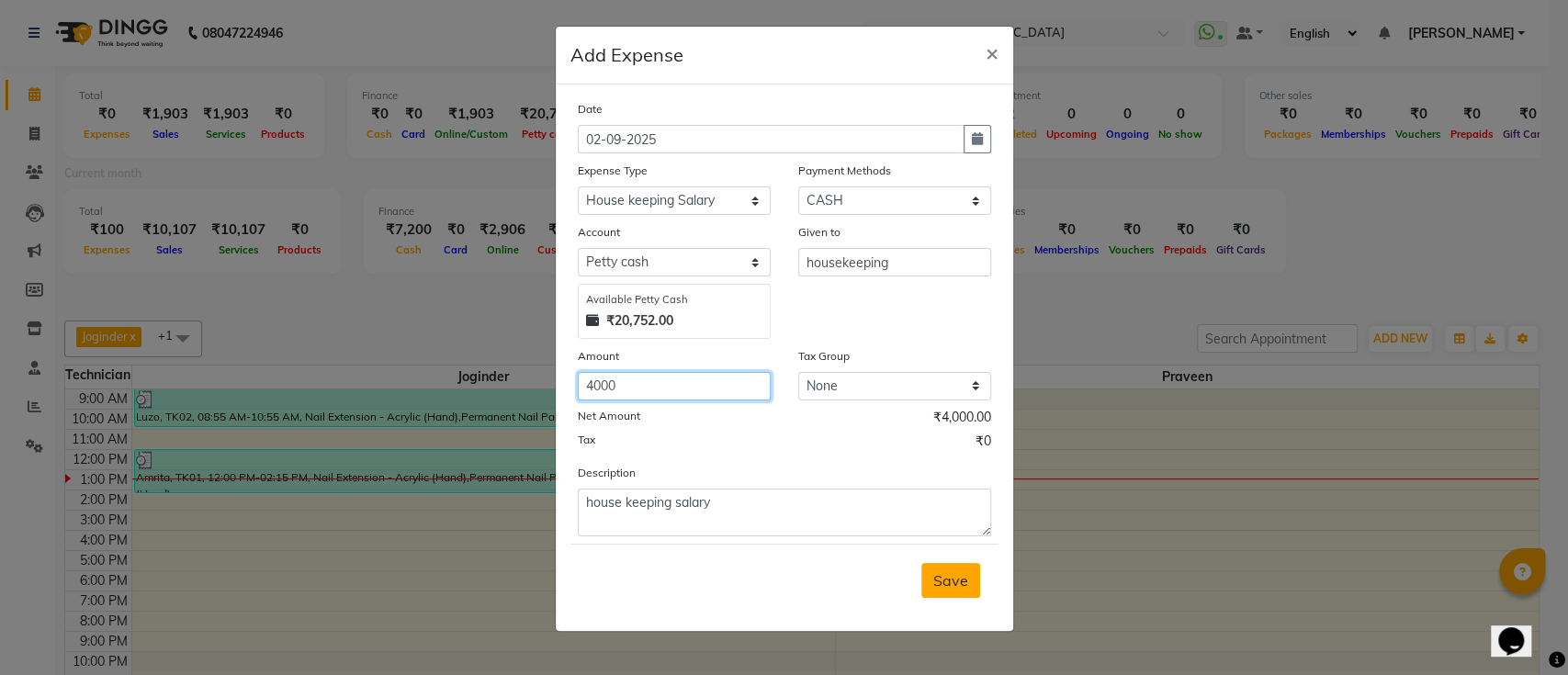
type input "4000"
click at [960, 571] on span "Save" at bounding box center [951, 580] width 35 height 18
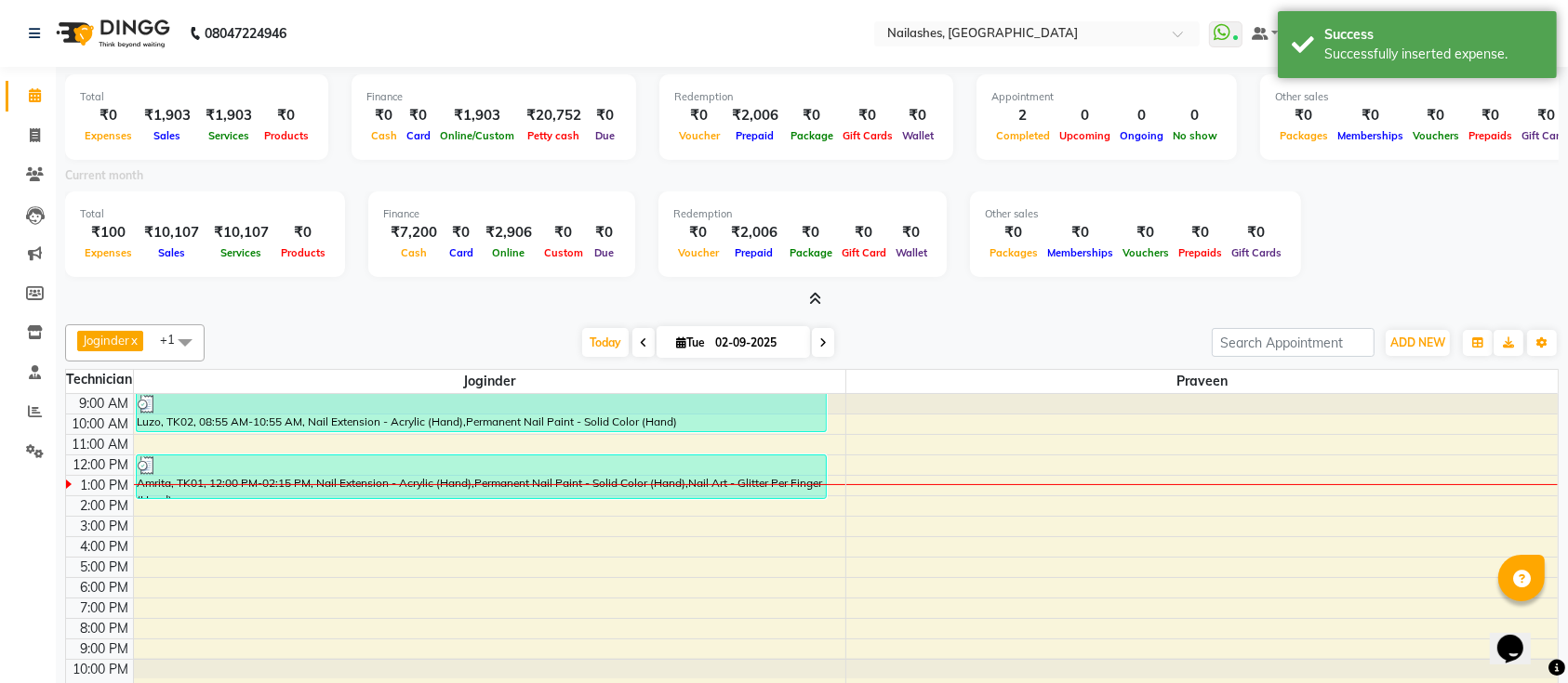
click at [815, 294] on icon at bounding box center [816, 299] width 12 height 14
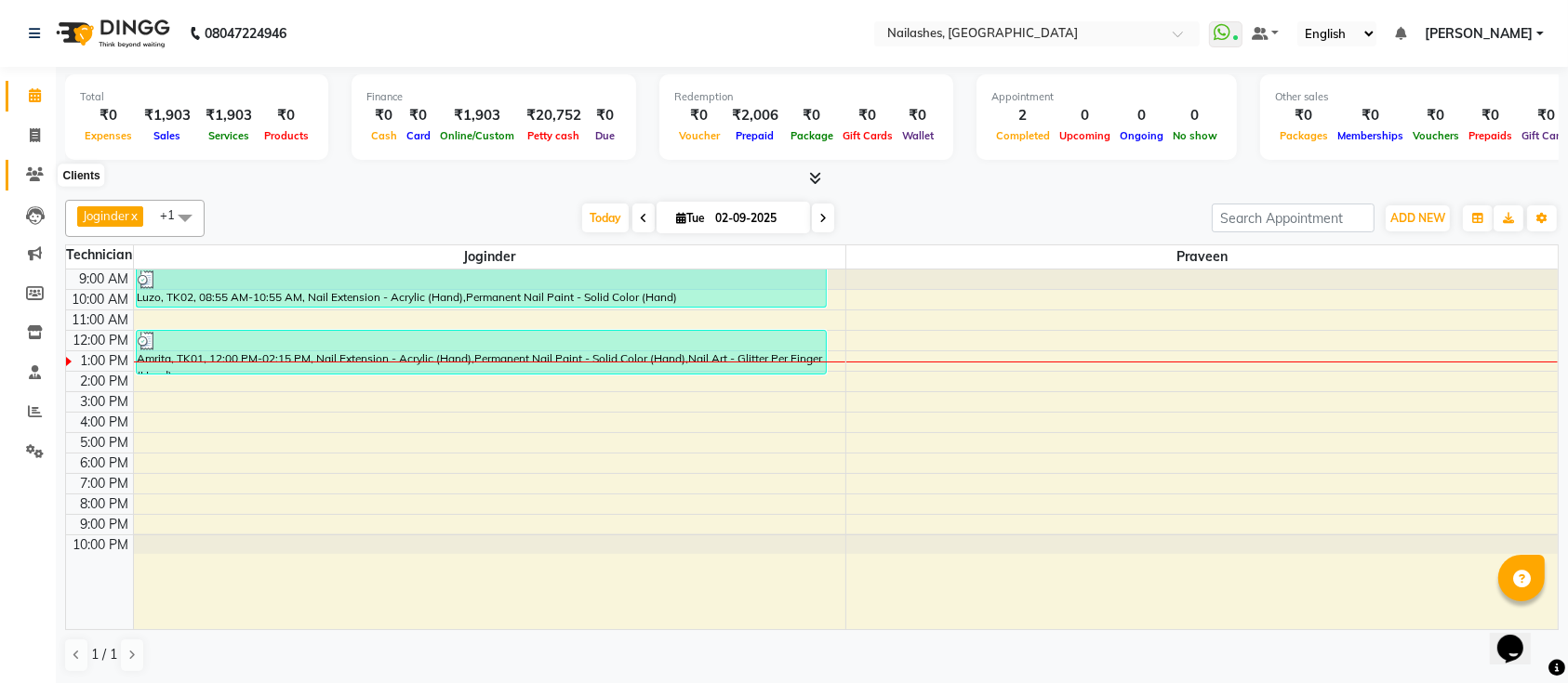
click at [30, 167] on icon at bounding box center [34, 174] width 18 height 14
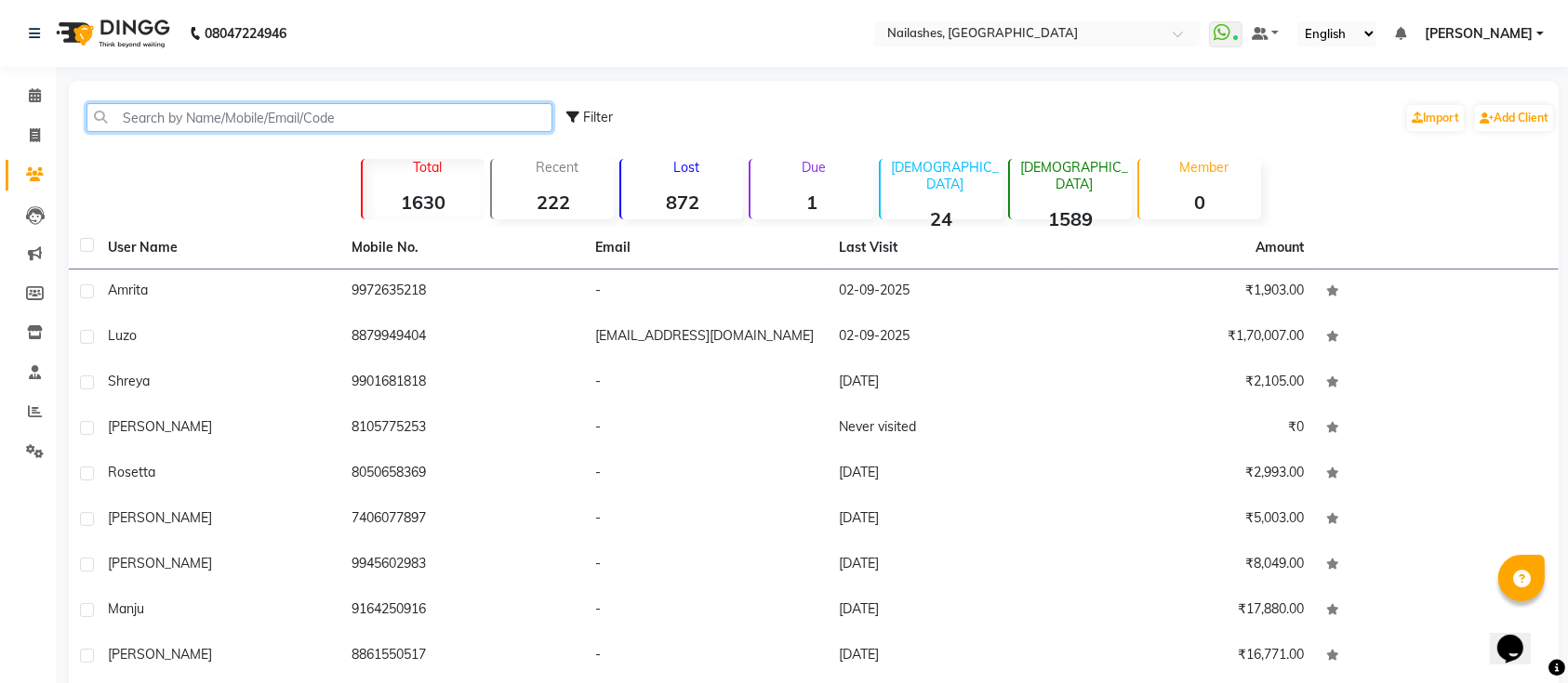
click at [288, 109] on input "text" at bounding box center [319, 117] width 466 height 28
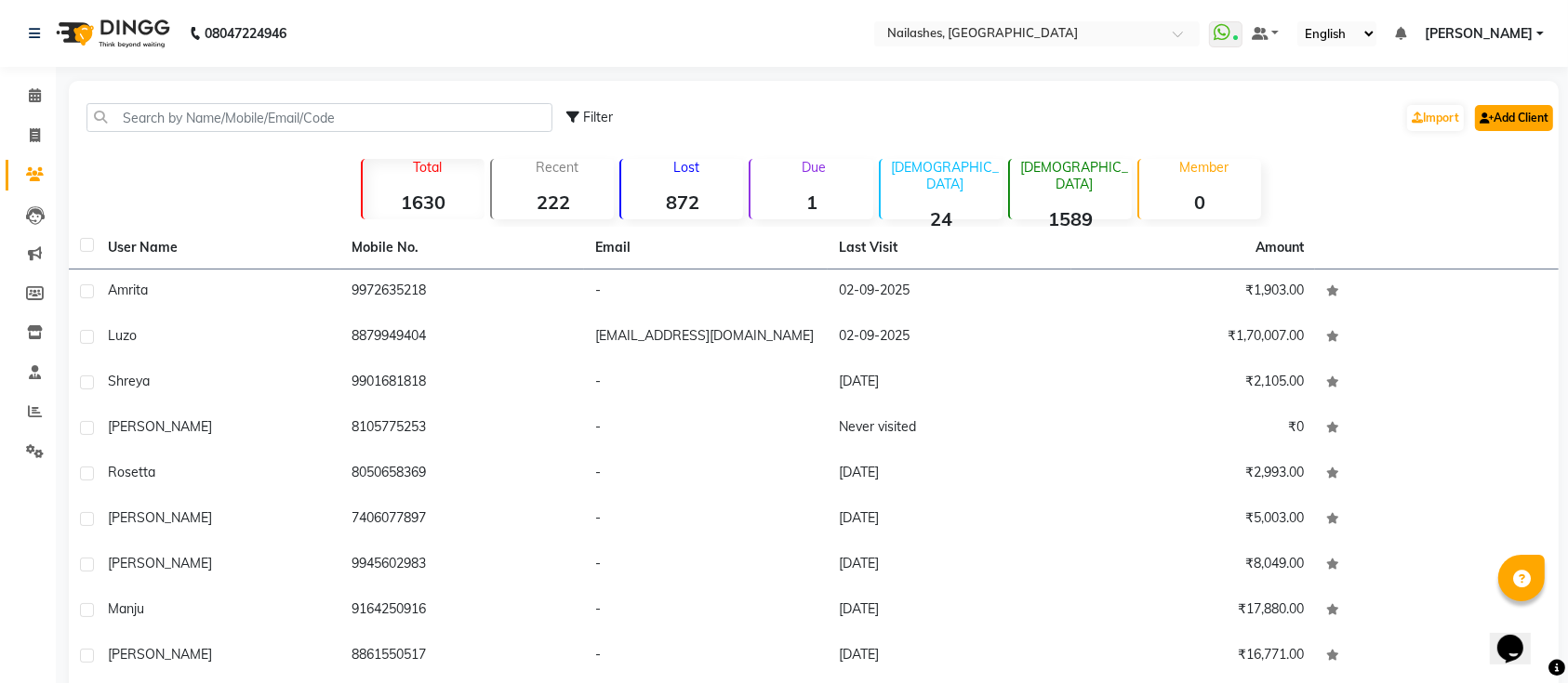
click at [1501, 109] on link "Add Client" at bounding box center [1513, 118] width 78 height 26
select select "21"
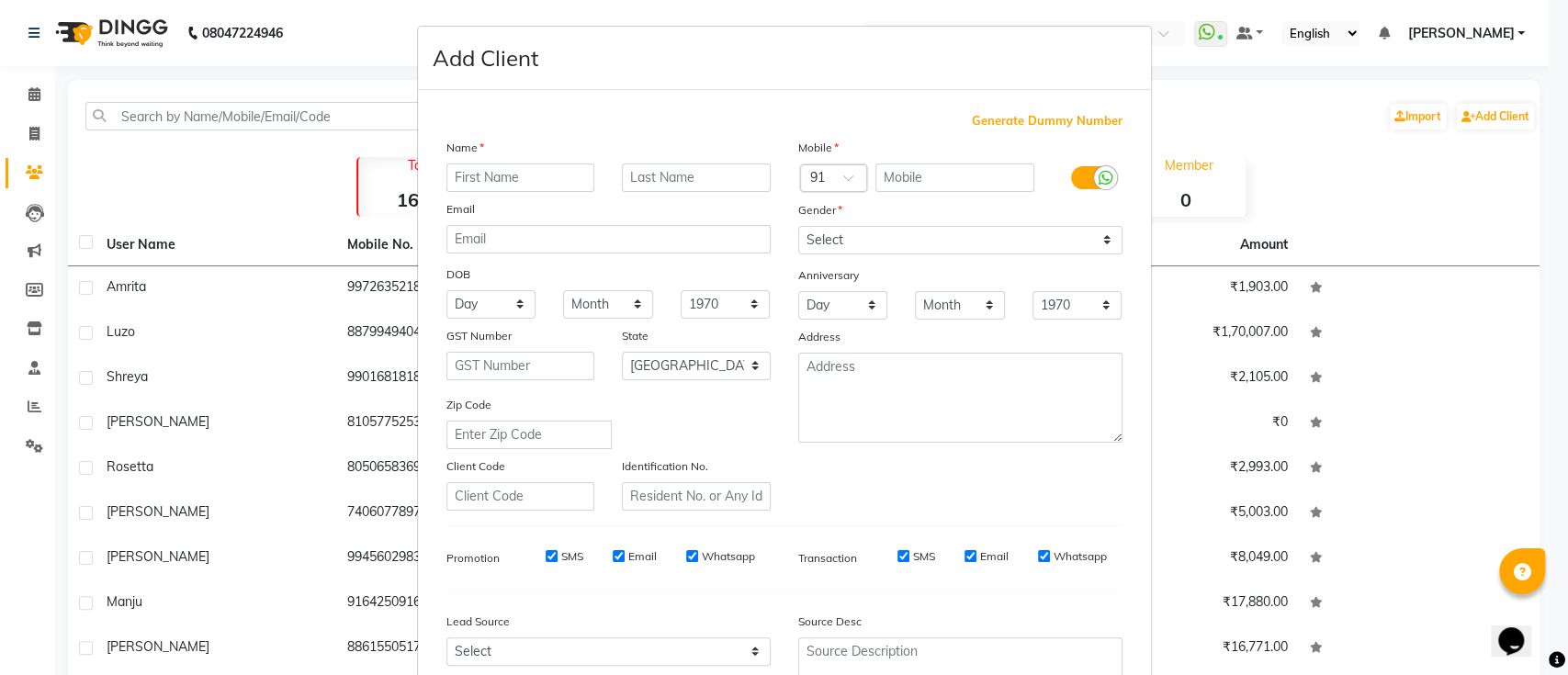
click at [514, 185] on input "text" at bounding box center [520, 177] width 149 height 28
type input "[PERSON_NAME]"
click at [897, 176] on input "text" at bounding box center [954, 177] width 159 height 28
type input "9945565365"
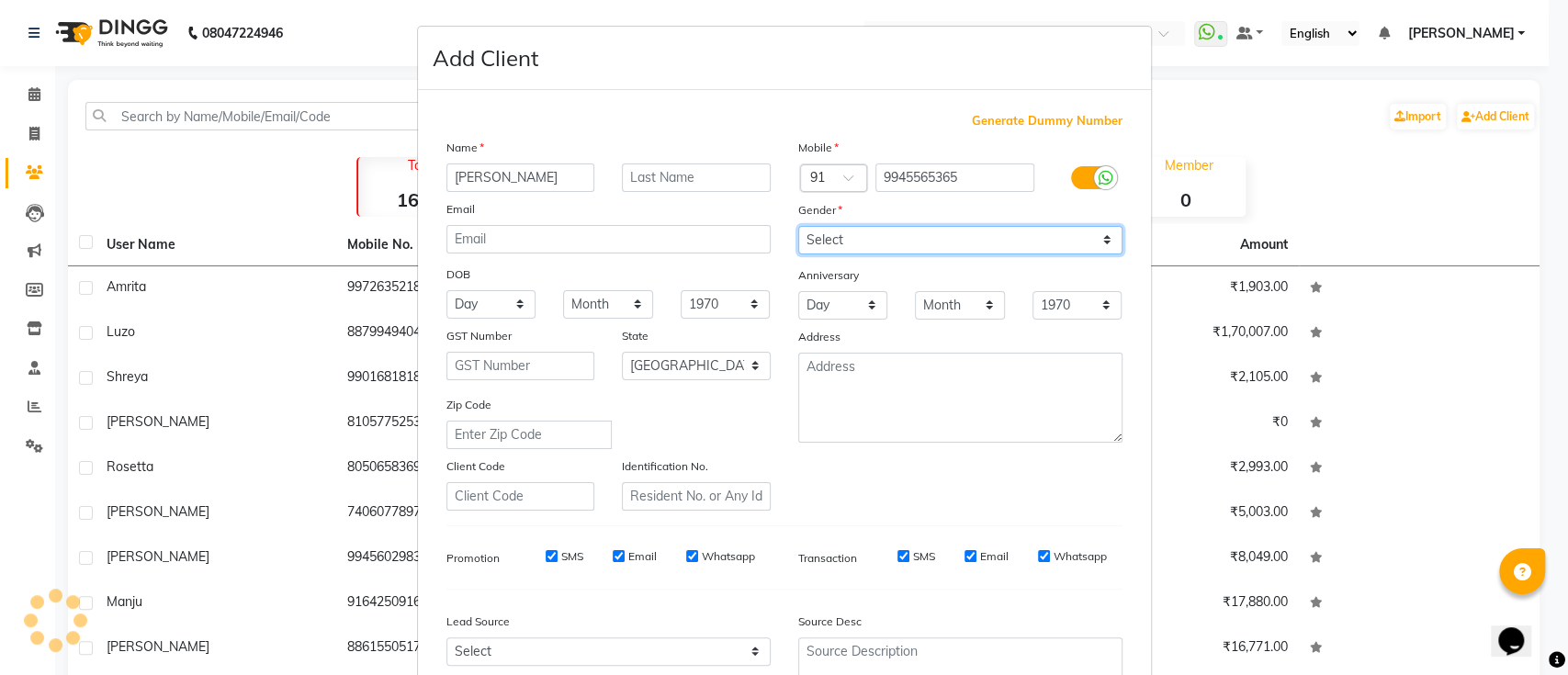
click at [902, 232] on select "Select [DEMOGRAPHIC_DATA] [DEMOGRAPHIC_DATA] Other Prefer Not To Say" at bounding box center [960, 240] width 324 height 28
select select "[DEMOGRAPHIC_DATA]"
click at [798, 226] on select "Select [DEMOGRAPHIC_DATA] [DEMOGRAPHIC_DATA] Other Prefer Not To Say" at bounding box center [960, 240] width 324 height 28
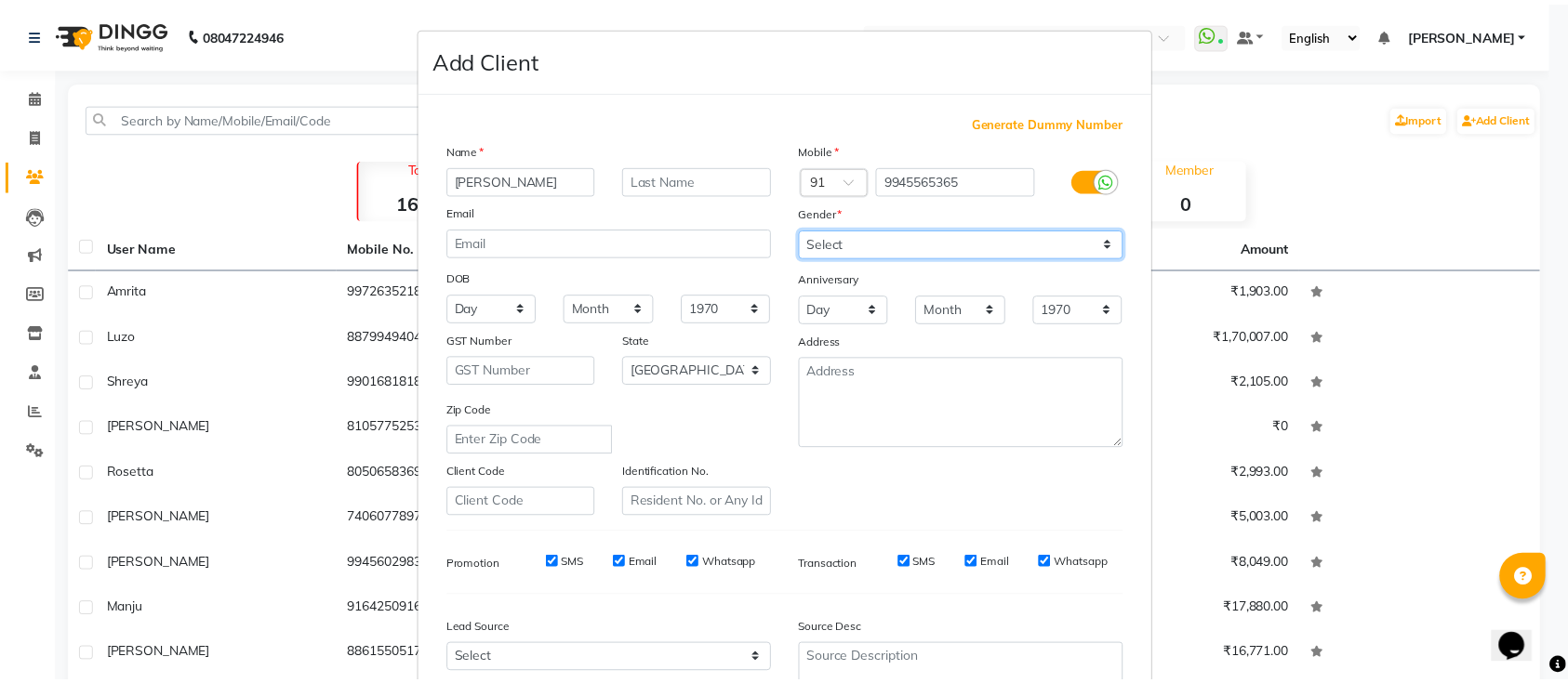
scroll to position [171, 0]
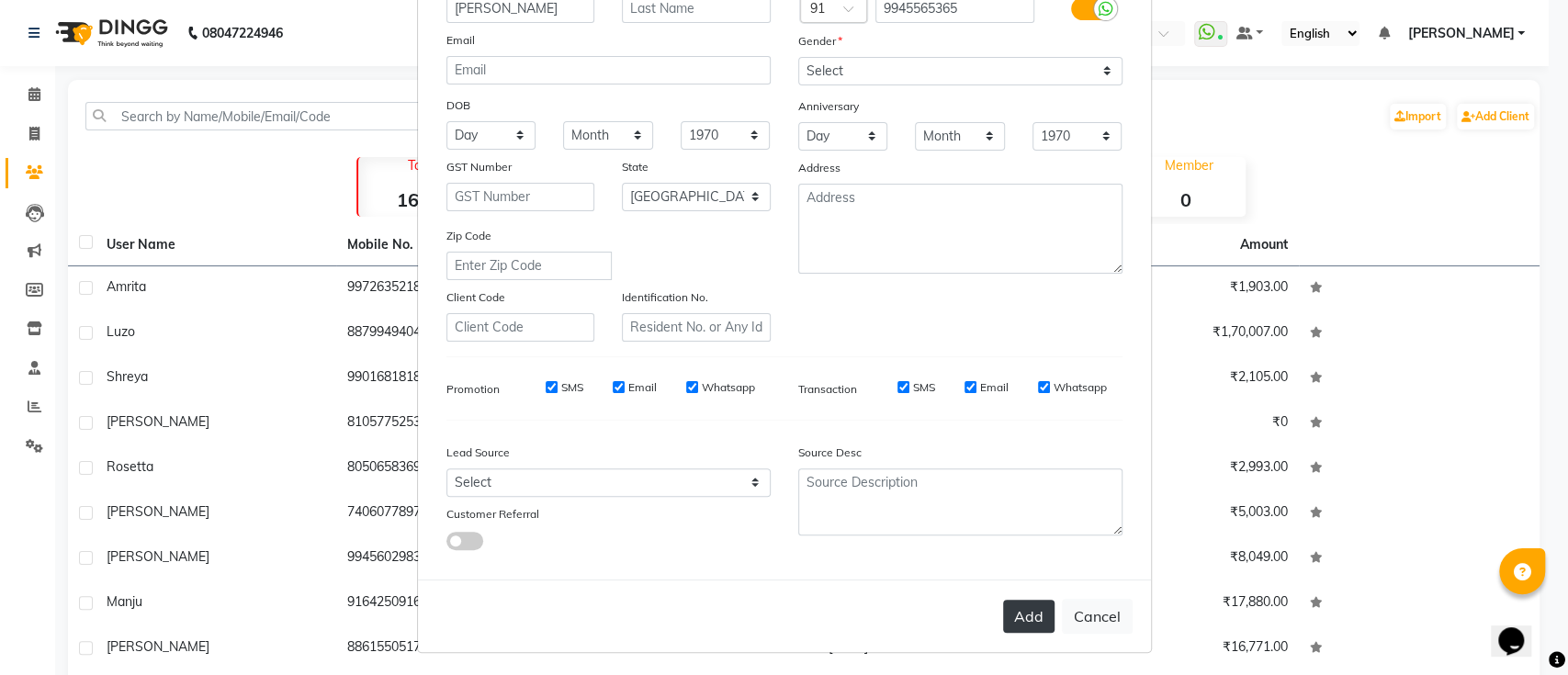
click at [1028, 602] on button "Add" at bounding box center [1028, 617] width 51 height 33
select select
select select "null"
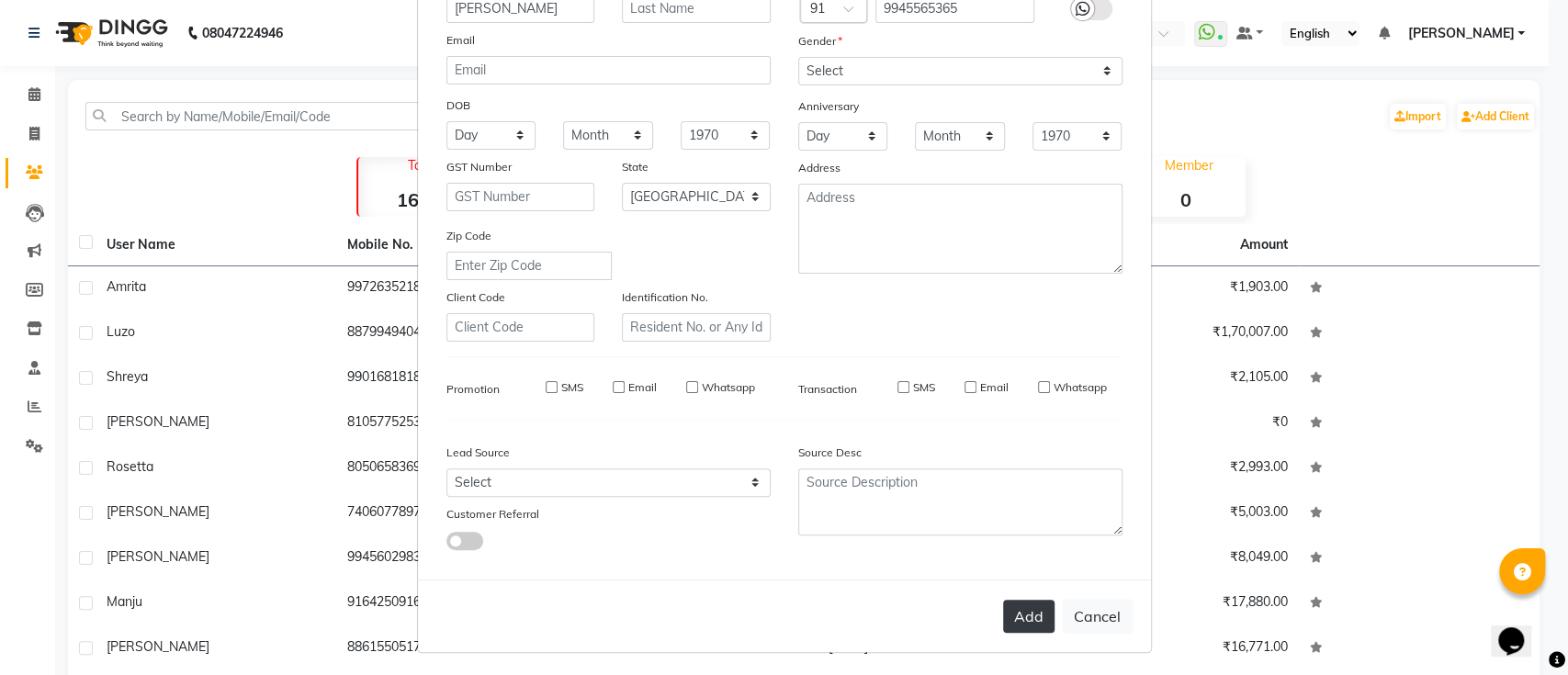
select select
checkbox input "false"
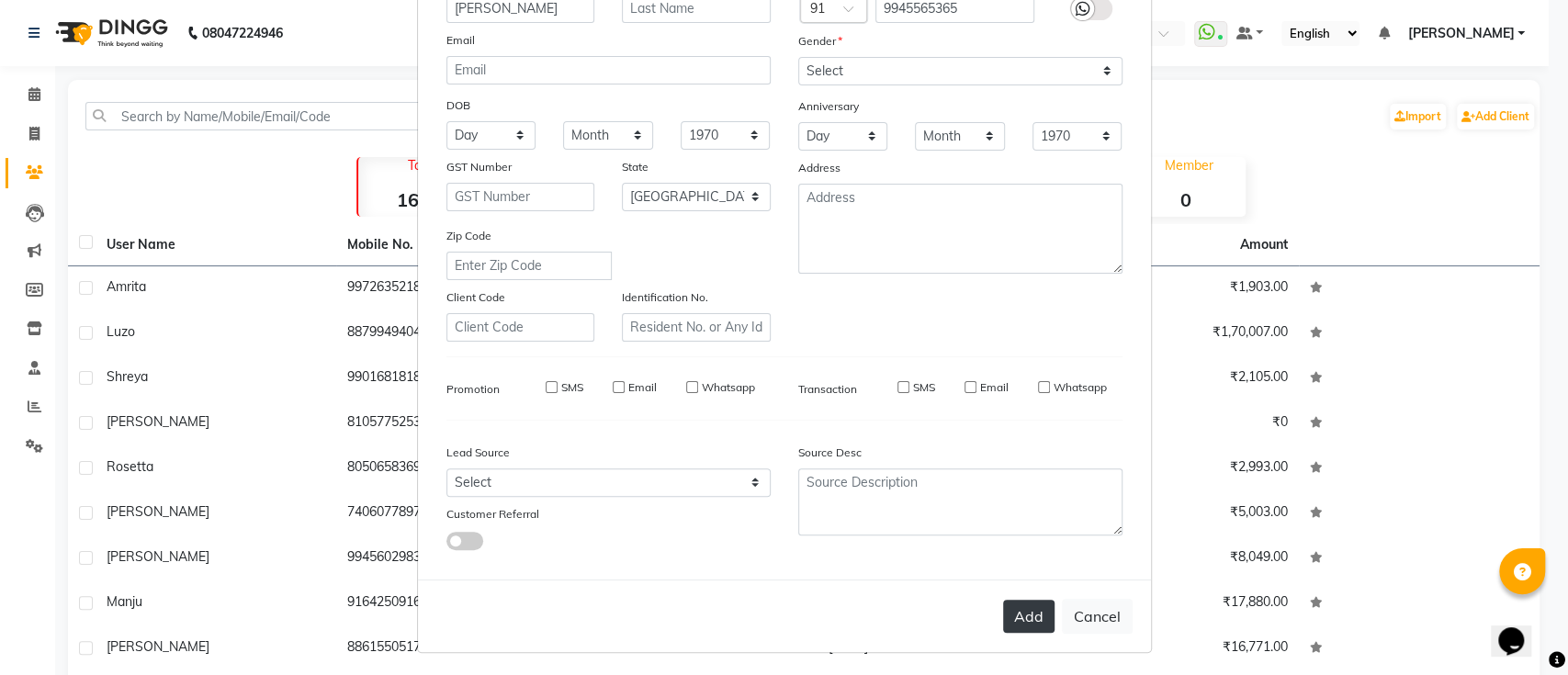
checkbox input "false"
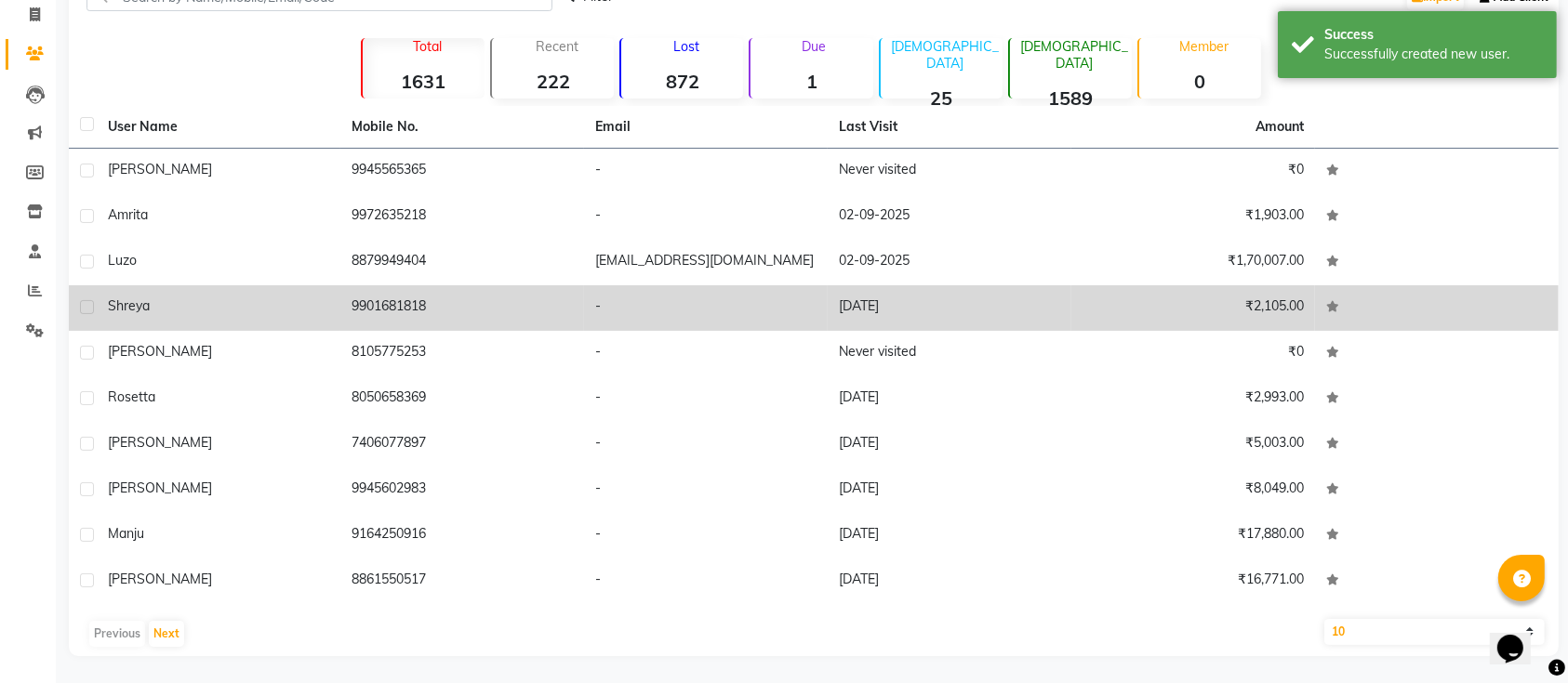
scroll to position [0, 0]
